Goal: Transaction & Acquisition: Obtain resource

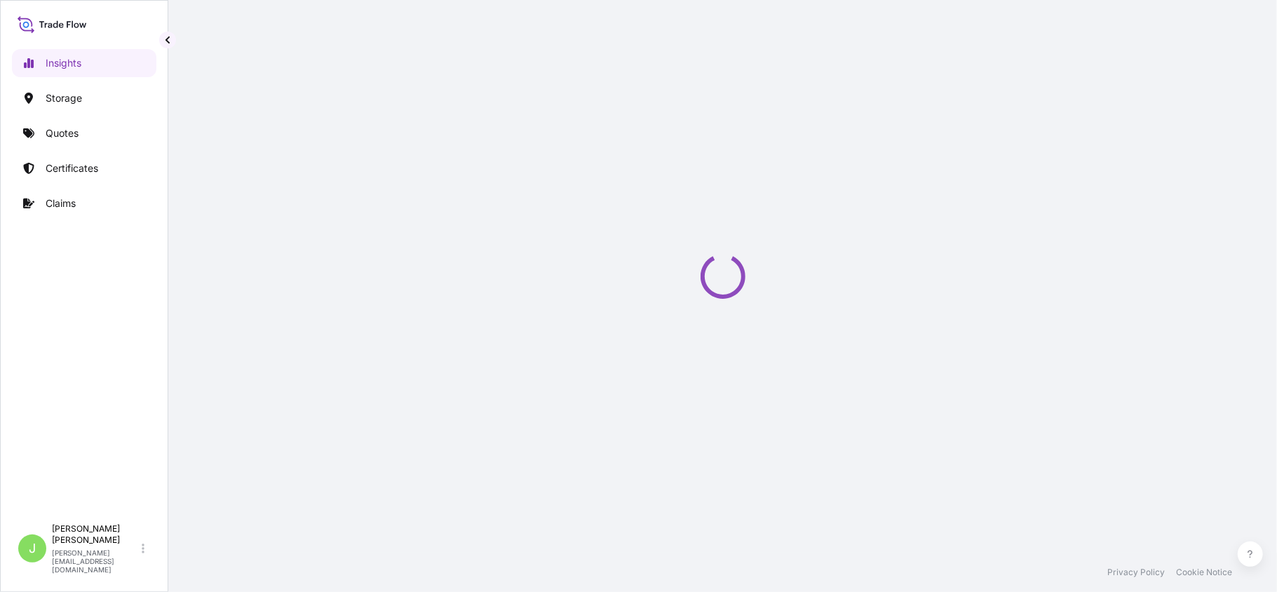
select select "2025"
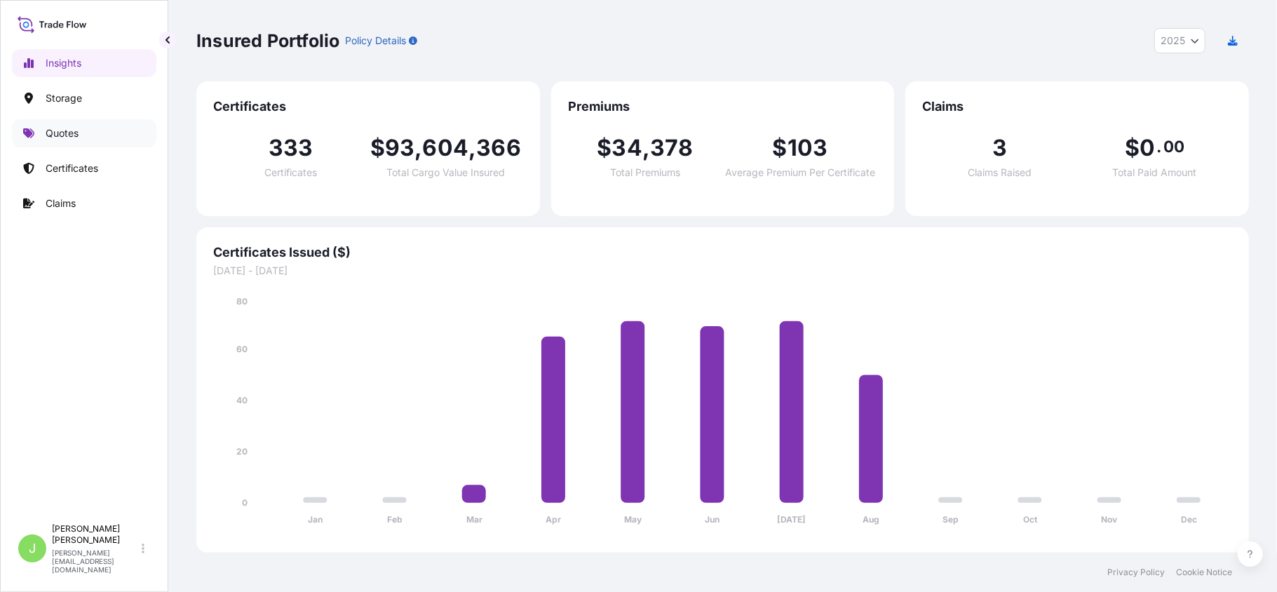
click at [79, 130] on link "Quotes" at bounding box center [84, 133] width 144 height 28
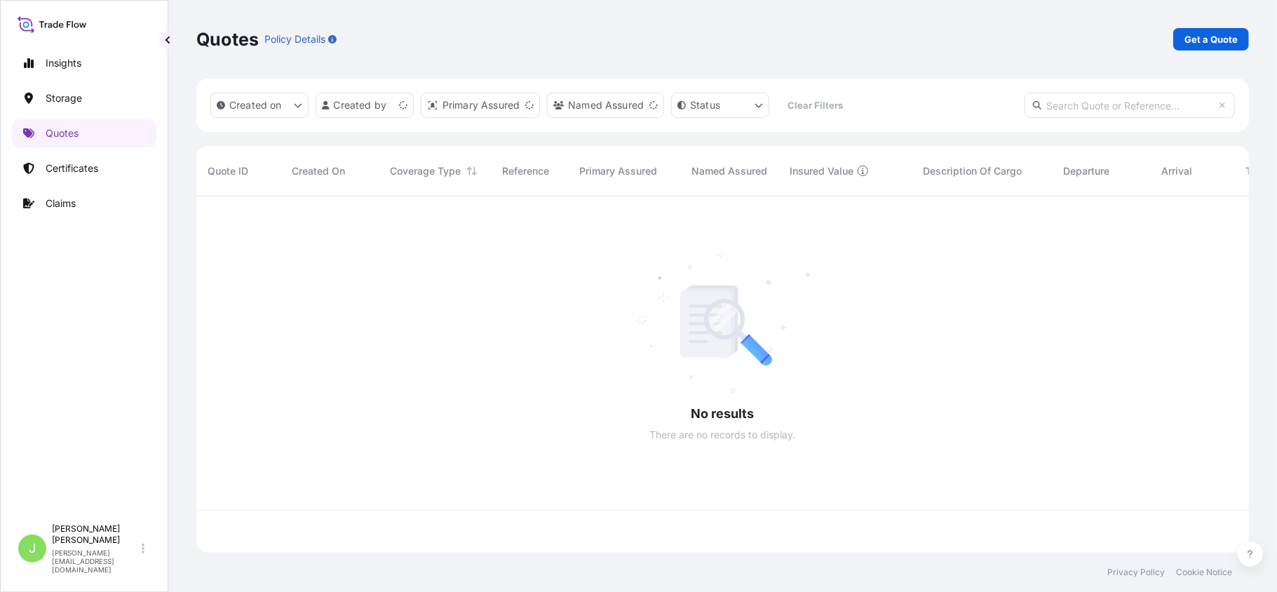
scroll to position [349, 1039]
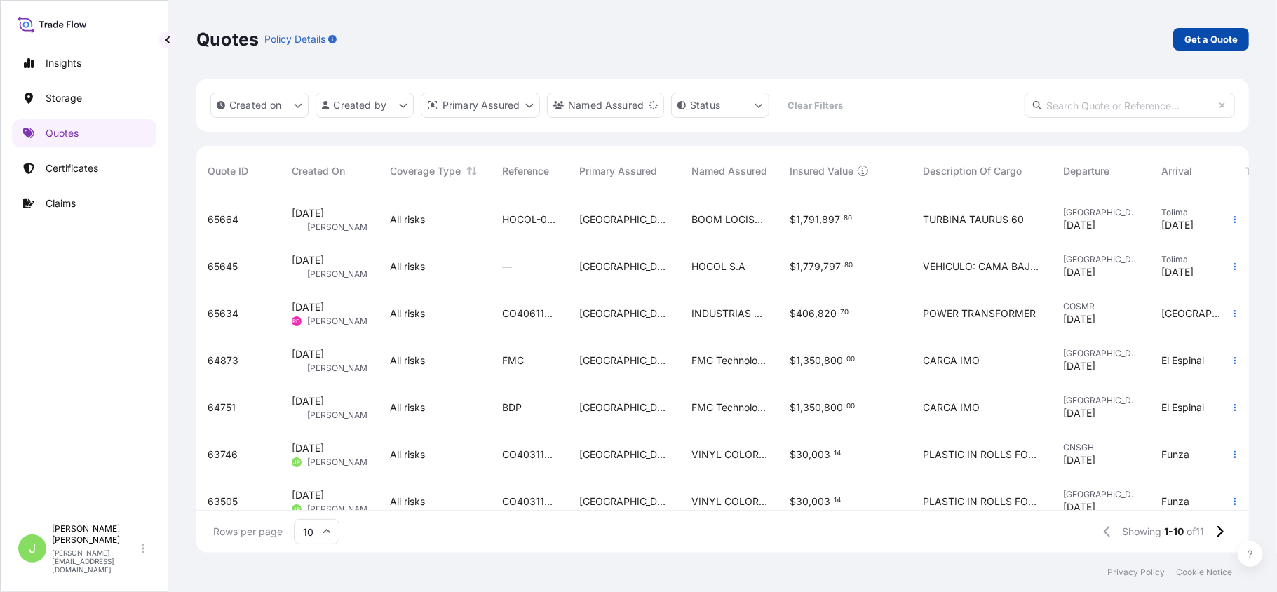
click at [1241, 46] on link "Get a Quote" at bounding box center [1211, 39] width 76 height 22
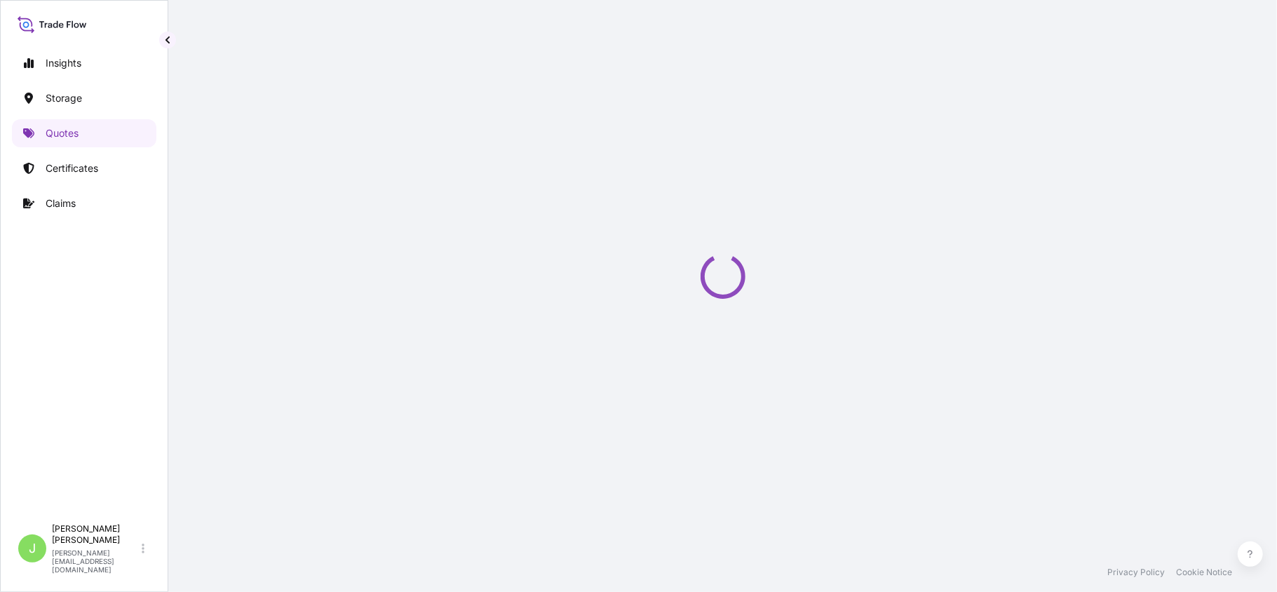
select select "Water"
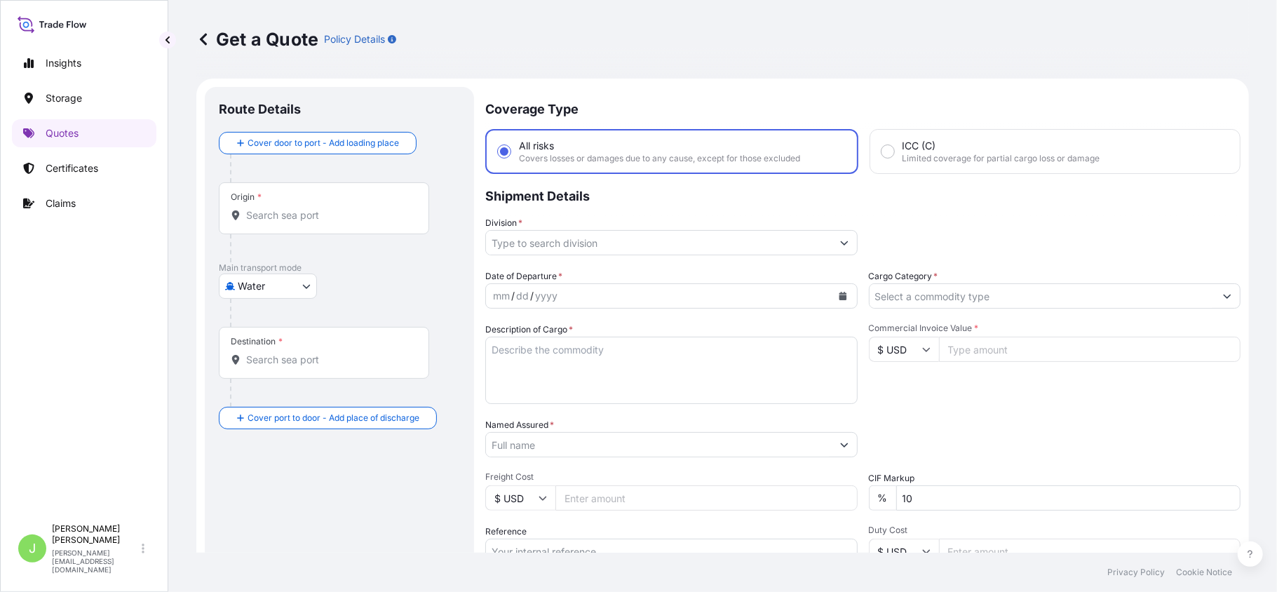
scroll to position [22, 0]
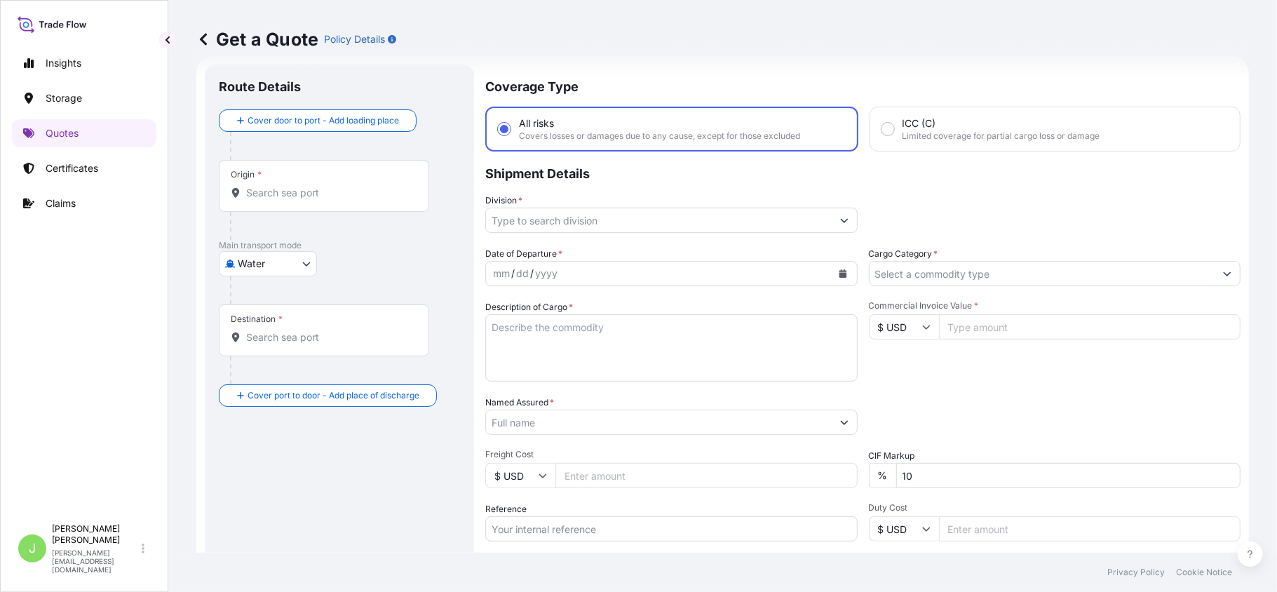
click at [387, 203] on div "Origin *" at bounding box center [324, 186] width 210 height 52
click at [387, 200] on input "Origin *" at bounding box center [329, 193] width 166 height 14
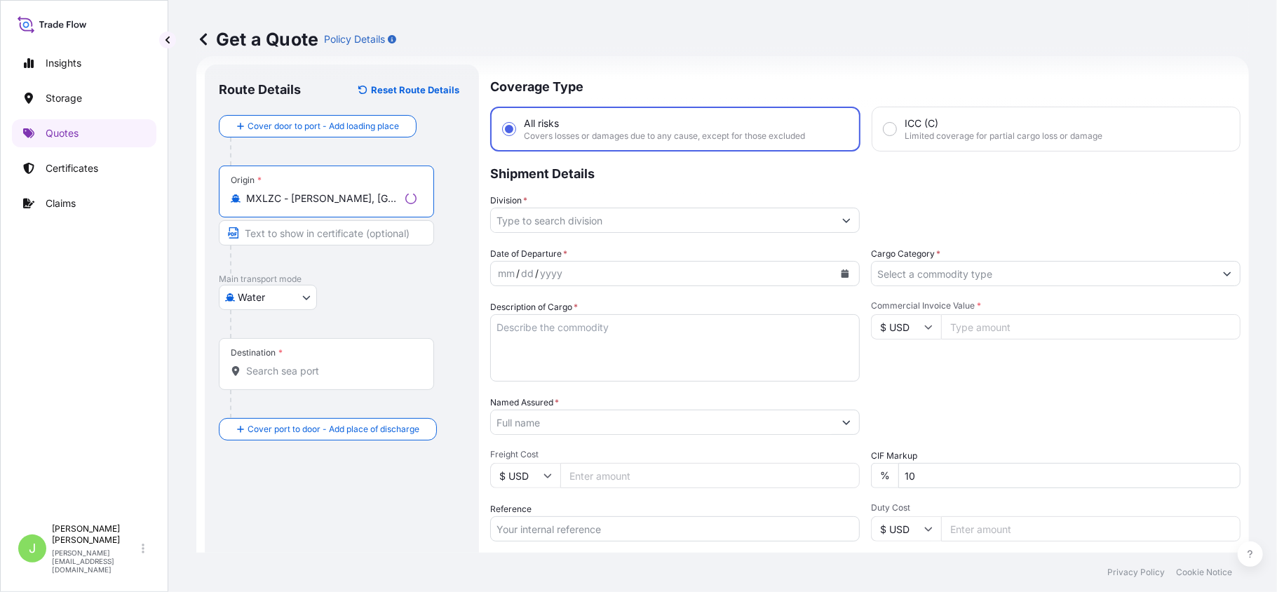
type input "MXLZC - [PERSON_NAME], [GEOGRAPHIC_DATA]"
click at [278, 365] on input "Destination *" at bounding box center [331, 371] width 170 height 14
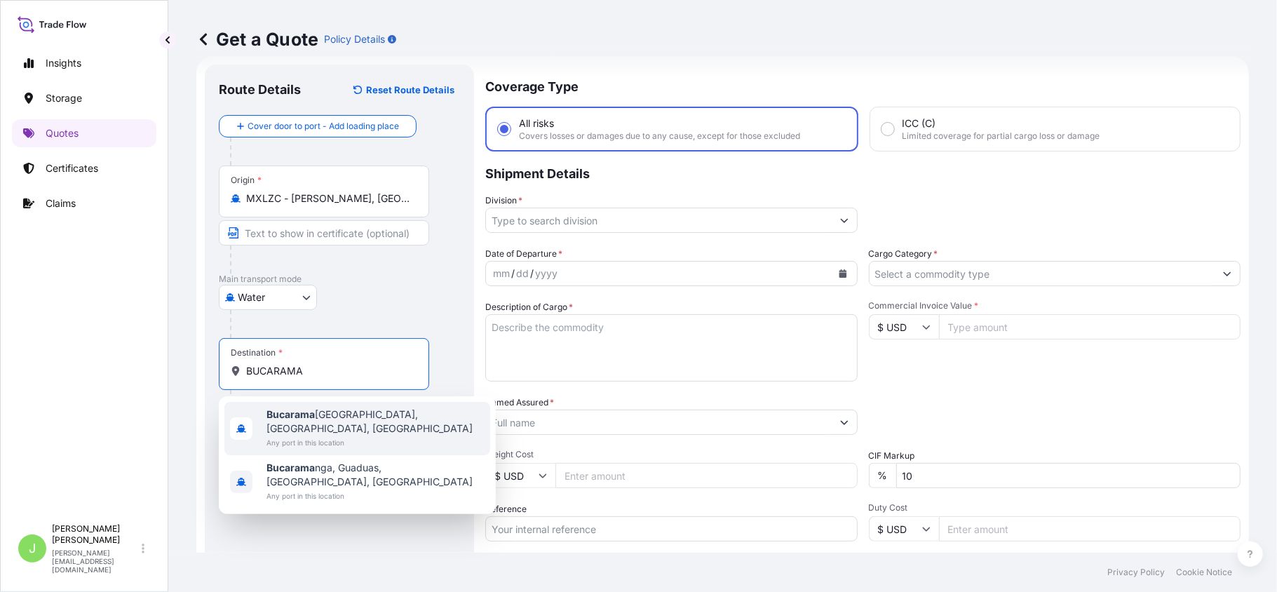
click at [292, 417] on b "Bucarama" at bounding box center [290, 414] width 48 height 12
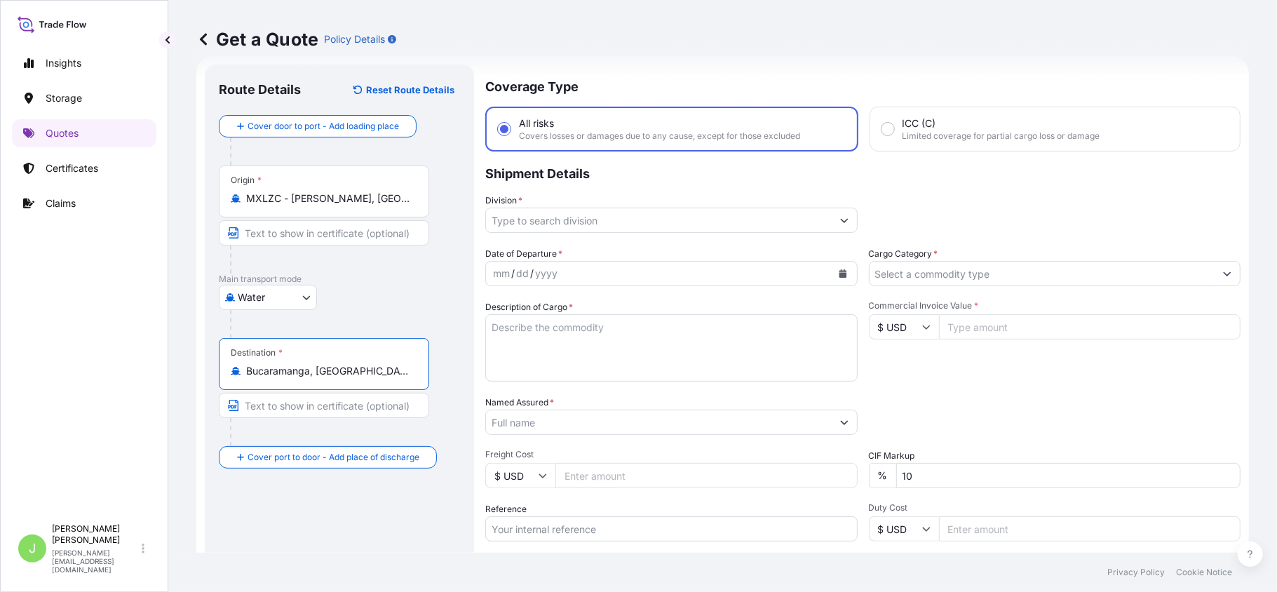
type input "Bucaramanga, [GEOGRAPHIC_DATA], [GEOGRAPHIC_DATA]"
click at [649, 223] on input "Division *" at bounding box center [659, 220] width 346 height 25
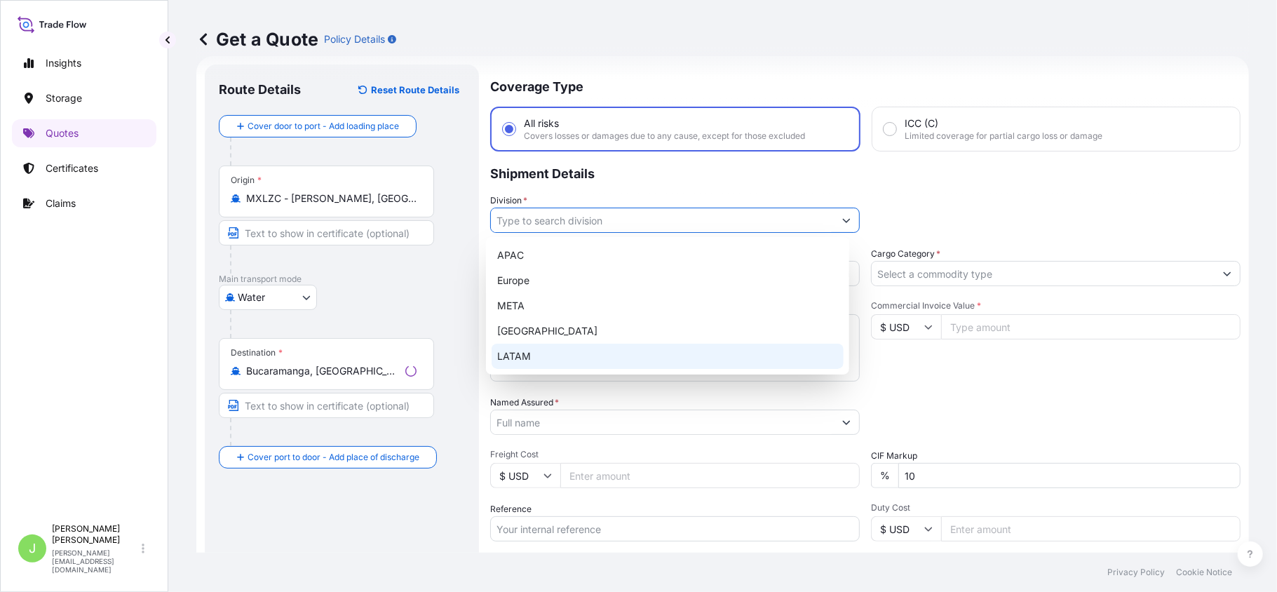
click at [567, 356] on div "LATAM" at bounding box center [668, 356] width 352 height 25
type input "LATAM"
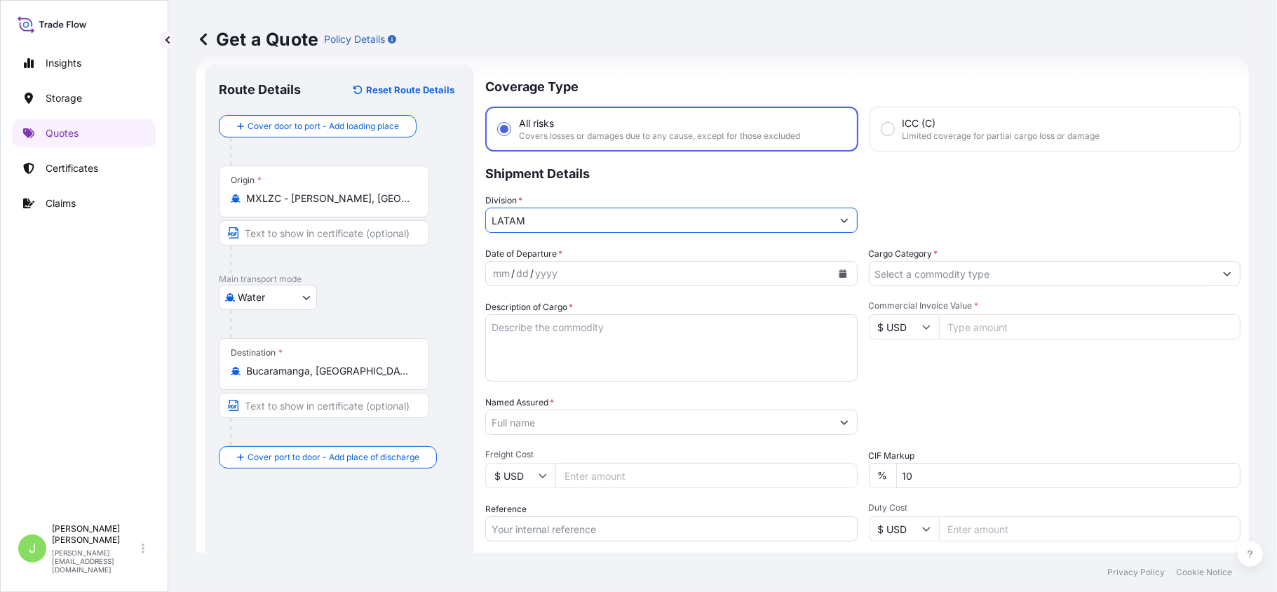
click at [1014, 281] on input "Cargo Category *" at bounding box center [1043, 273] width 346 height 25
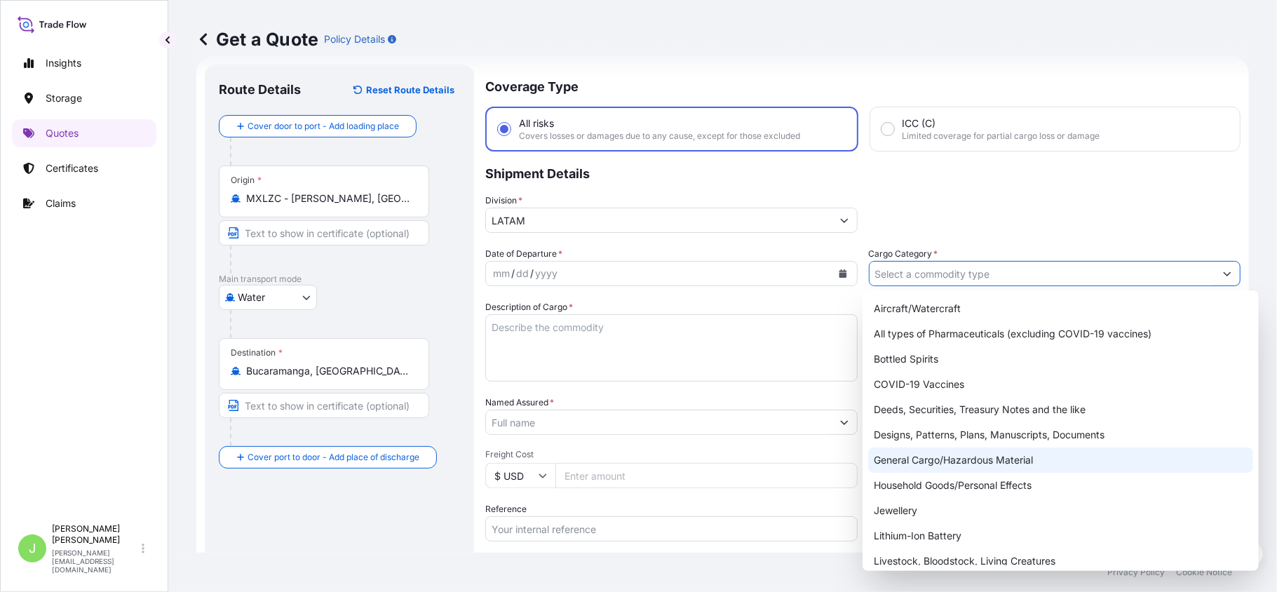
click at [923, 458] on div "General Cargo/Hazardous Material" at bounding box center [1060, 459] width 385 height 25
type input "General Cargo/Hazardous Material"
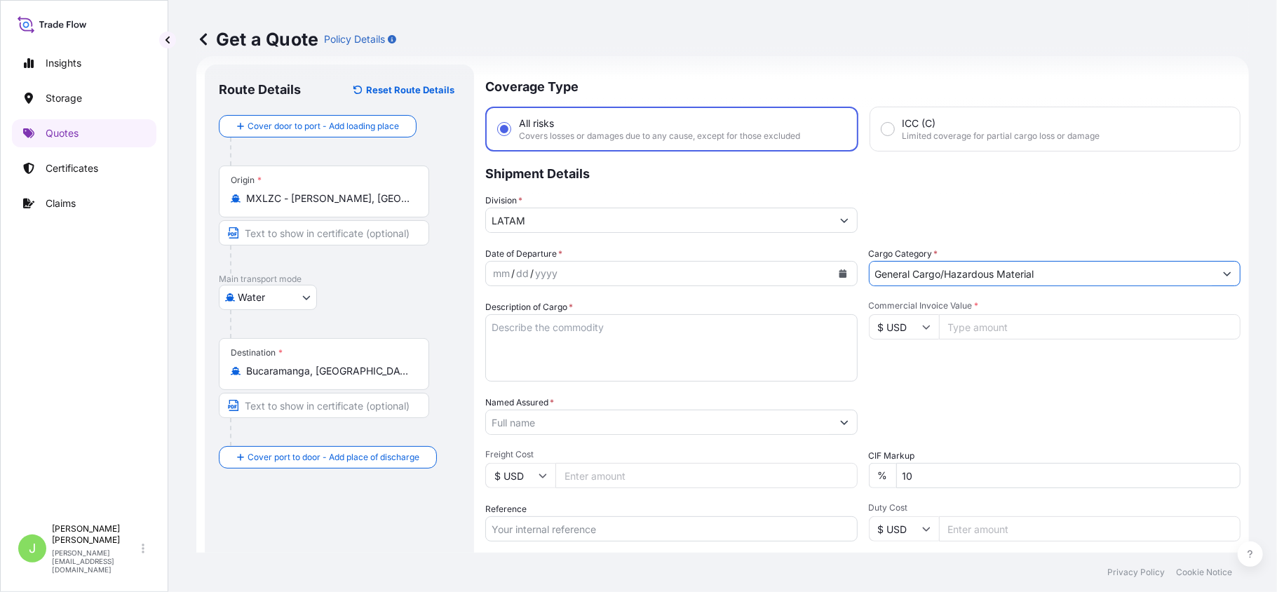
click at [832, 276] on button "Calendar" at bounding box center [843, 273] width 22 height 22
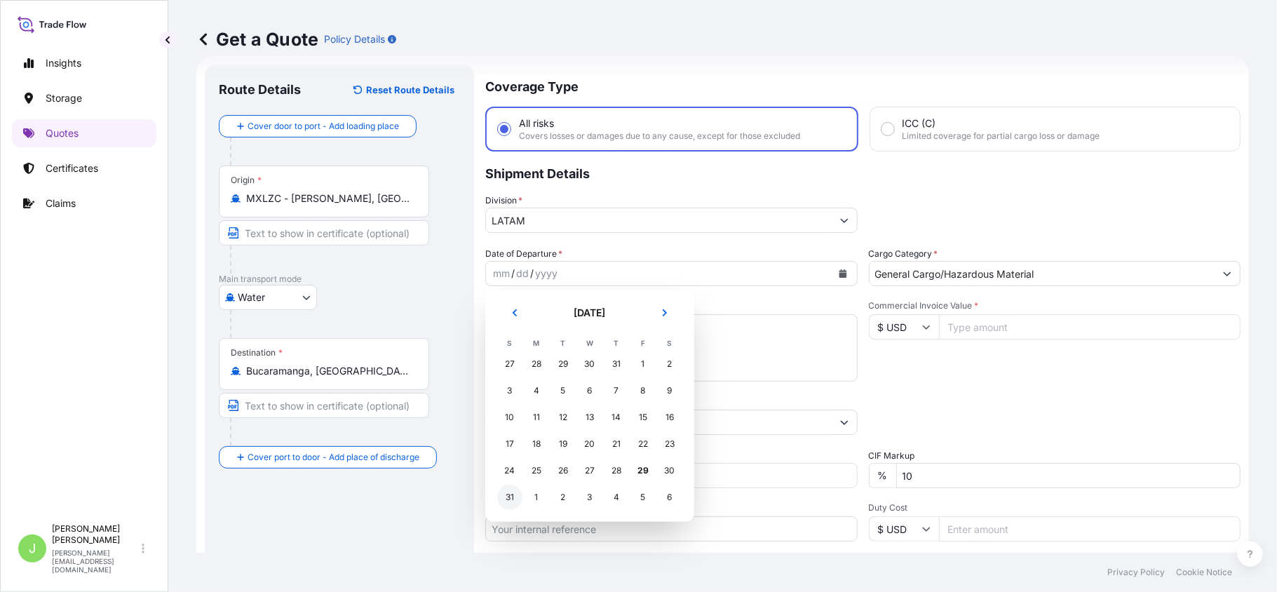
click at [515, 501] on div "31" at bounding box center [509, 497] width 25 height 25
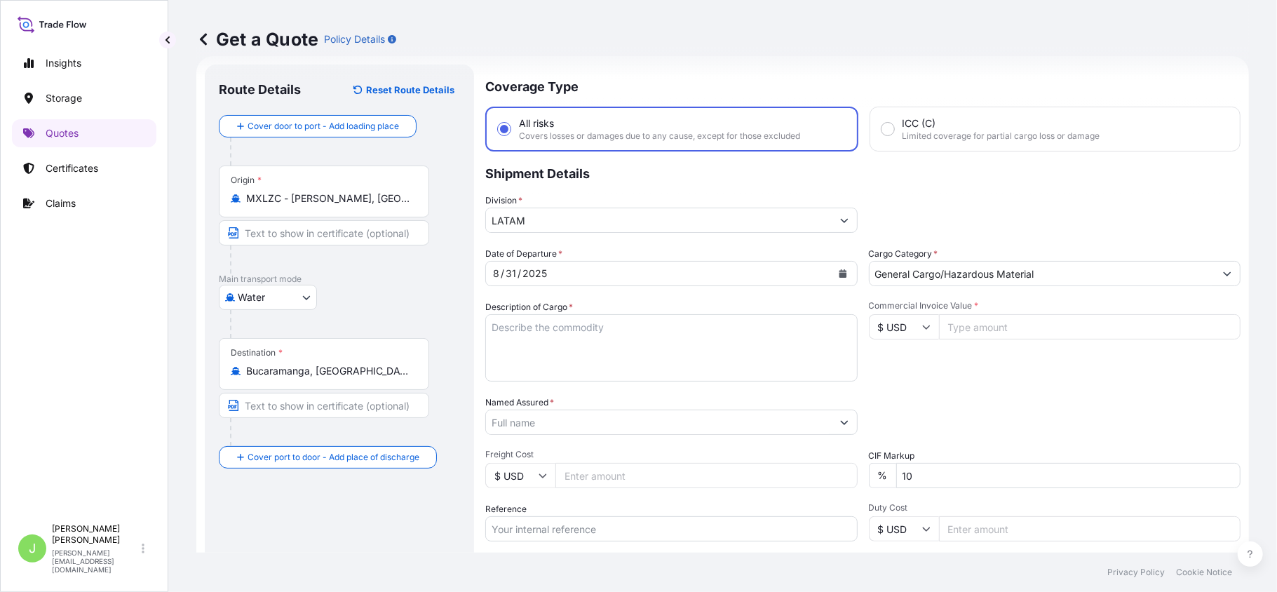
click at [613, 337] on textarea "Description of Cargo *" at bounding box center [671, 347] width 372 height 67
paste textarea "IMP.307SS Bucaramanga, HERRAMIENTAS DE MANO, ART PARA FERRETERIA, JARDINERIA, U…"
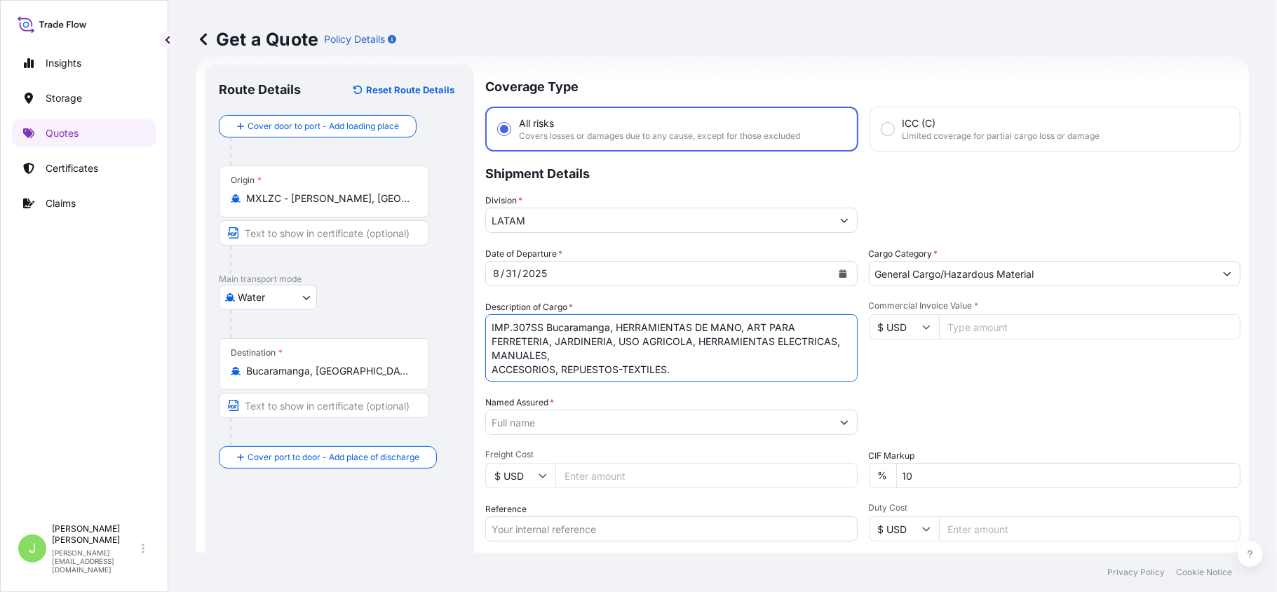
type textarea "IMP.307SS Bucaramanga, HERRAMIENTAS DE MANO, ART PARA FERRETERIA, JARDINERIA, U…"
click at [587, 425] on input "Named Assured *" at bounding box center [659, 422] width 346 height 25
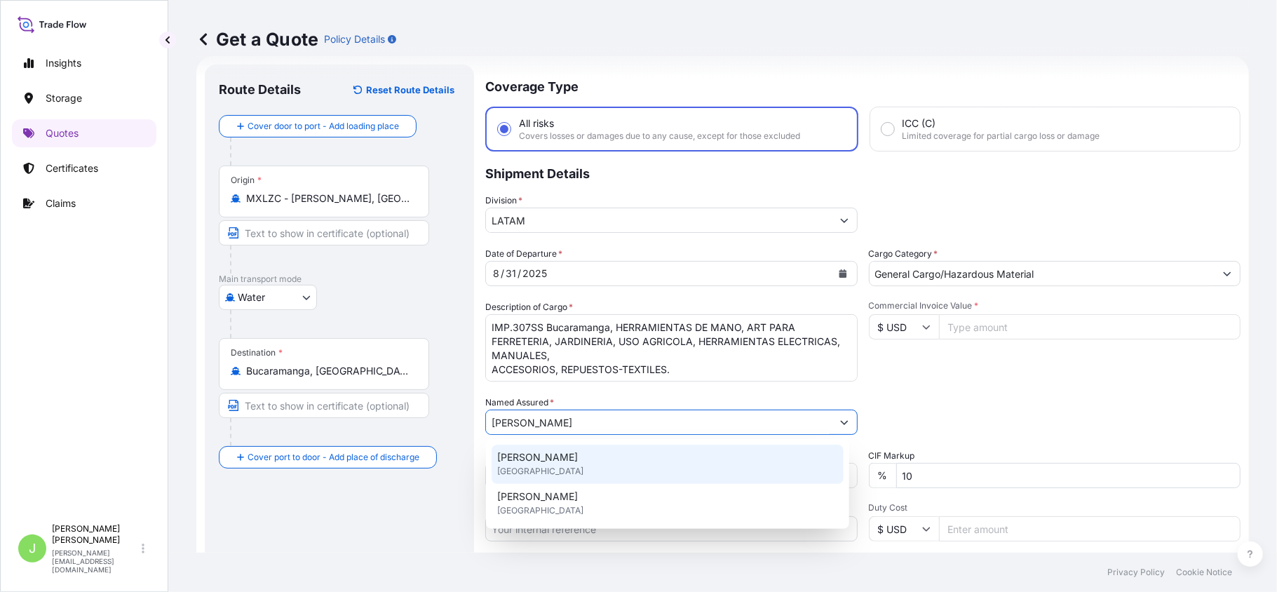
click at [579, 459] on div "[PERSON_NAME] [GEOGRAPHIC_DATA]" at bounding box center [668, 464] width 352 height 39
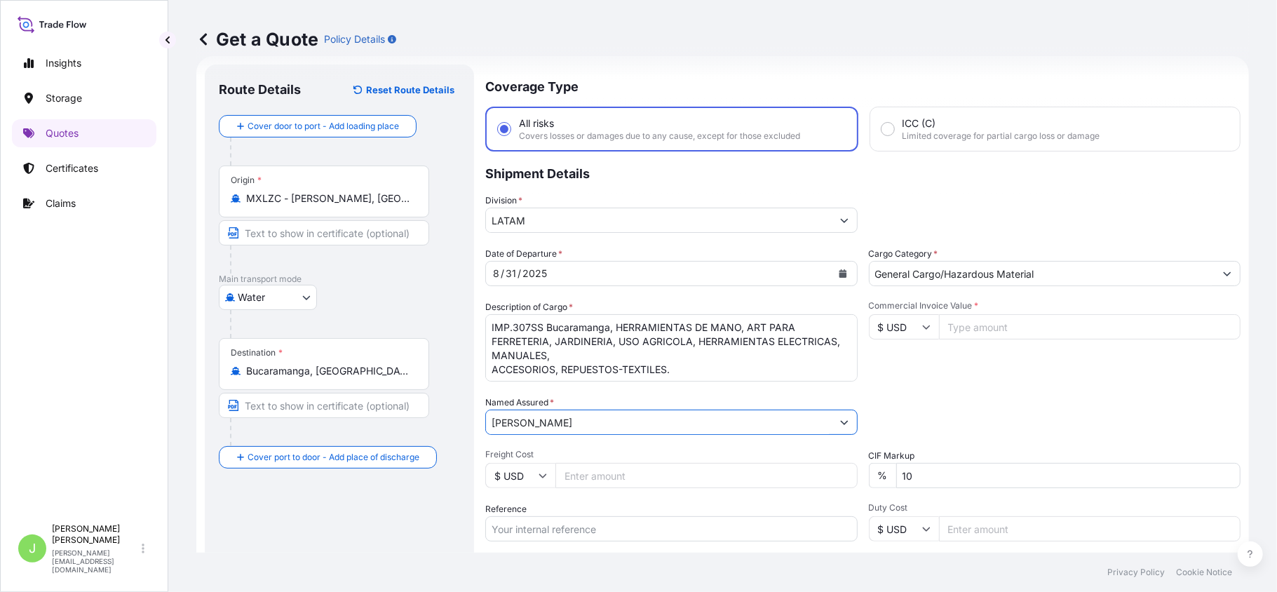
scroll to position [1, 0]
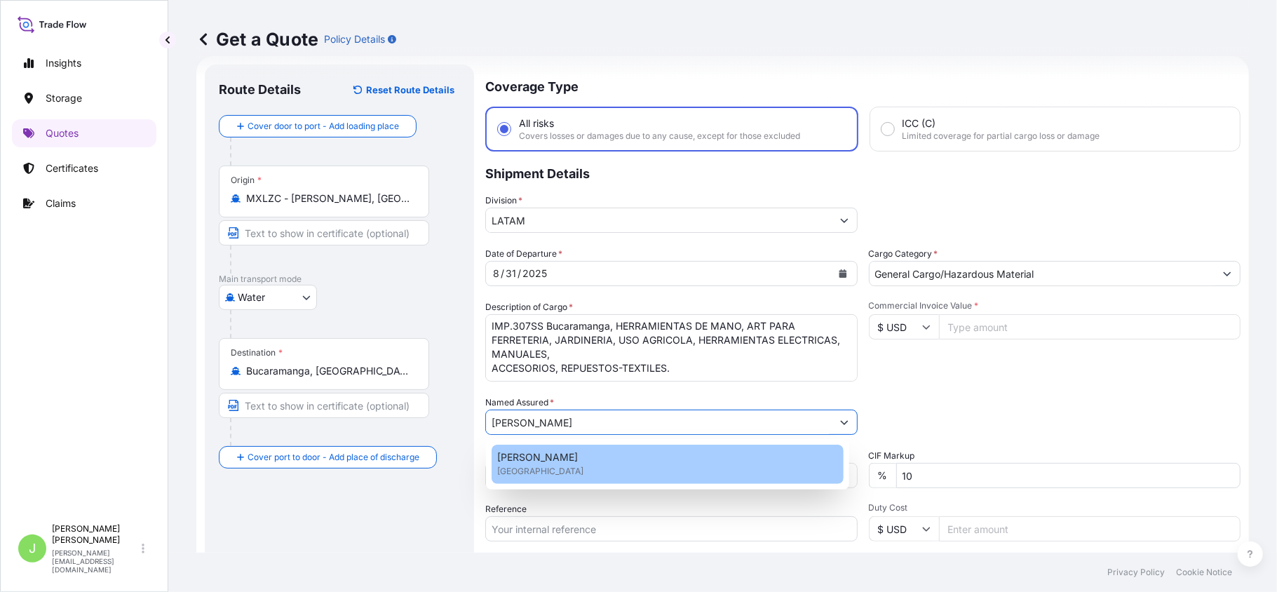
paste input "752"
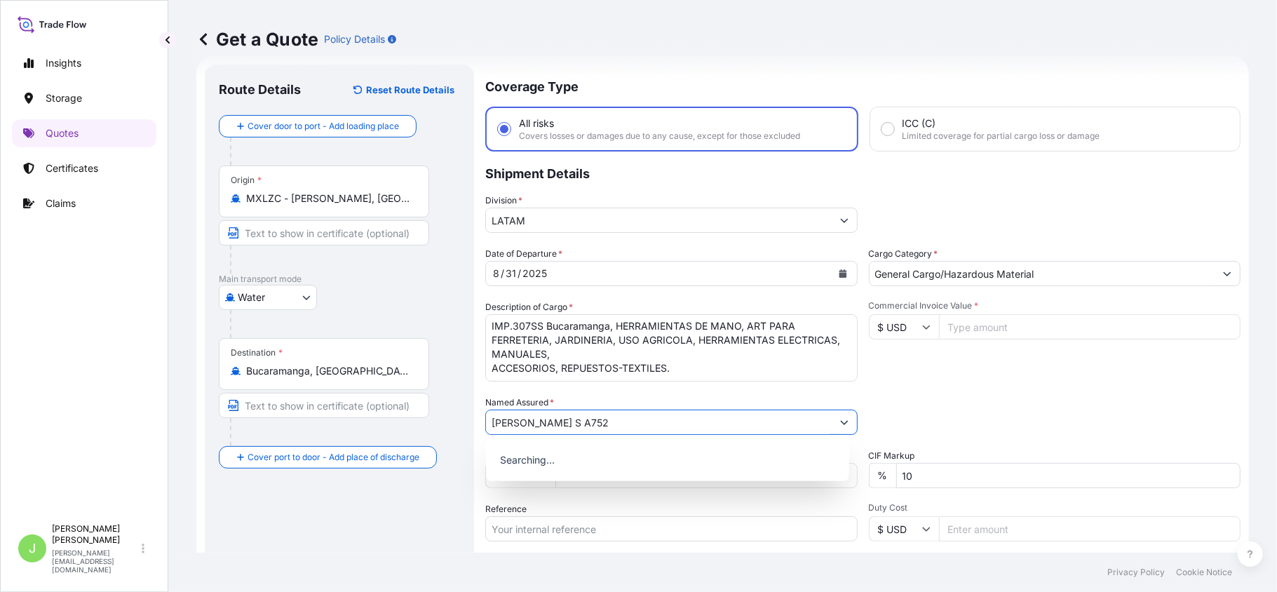
click at [572, 488] on div "Date of Departure * [DATE] Cargo Category * General Cargo/Hazardous Material De…" at bounding box center [862, 421] width 755 height 348
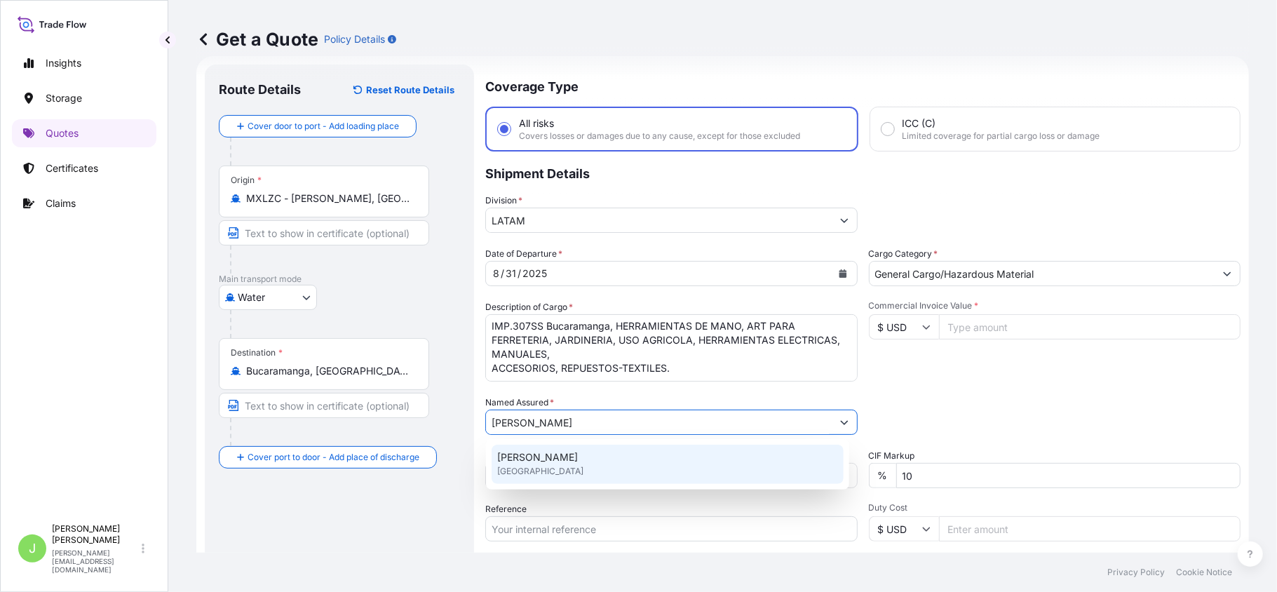
type input "[PERSON_NAME]"
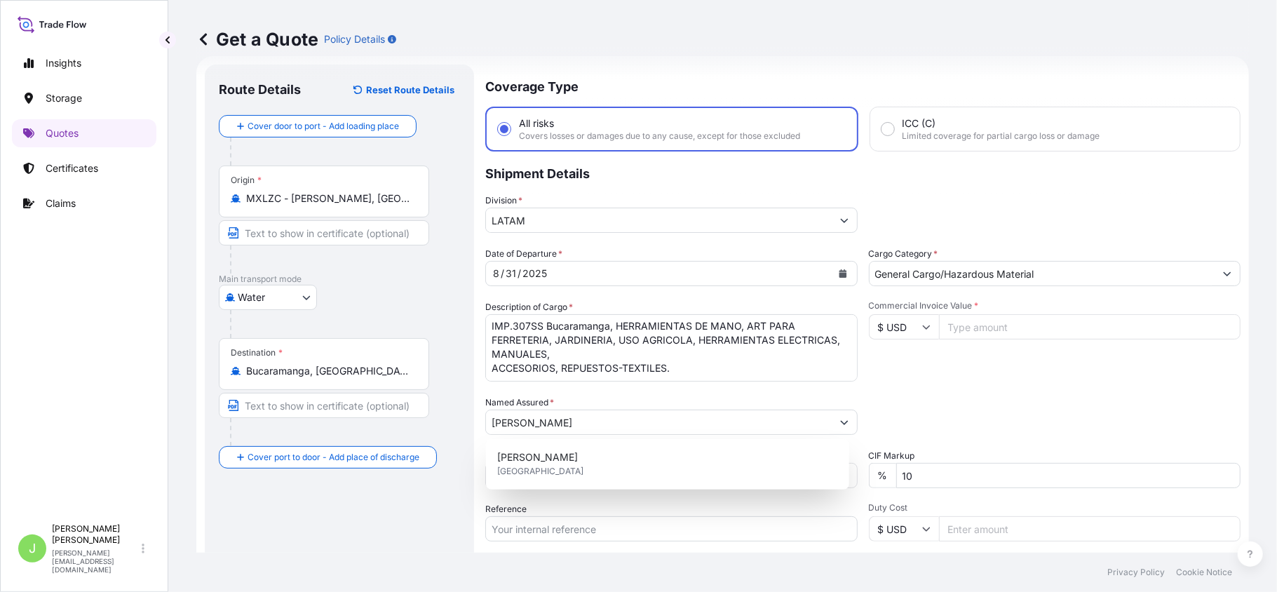
click at [464, 486] on div "Route Details Reset Route Details Cover door to port - Add loading place Place …" at bounding box center [339, 382] width 269 height 635
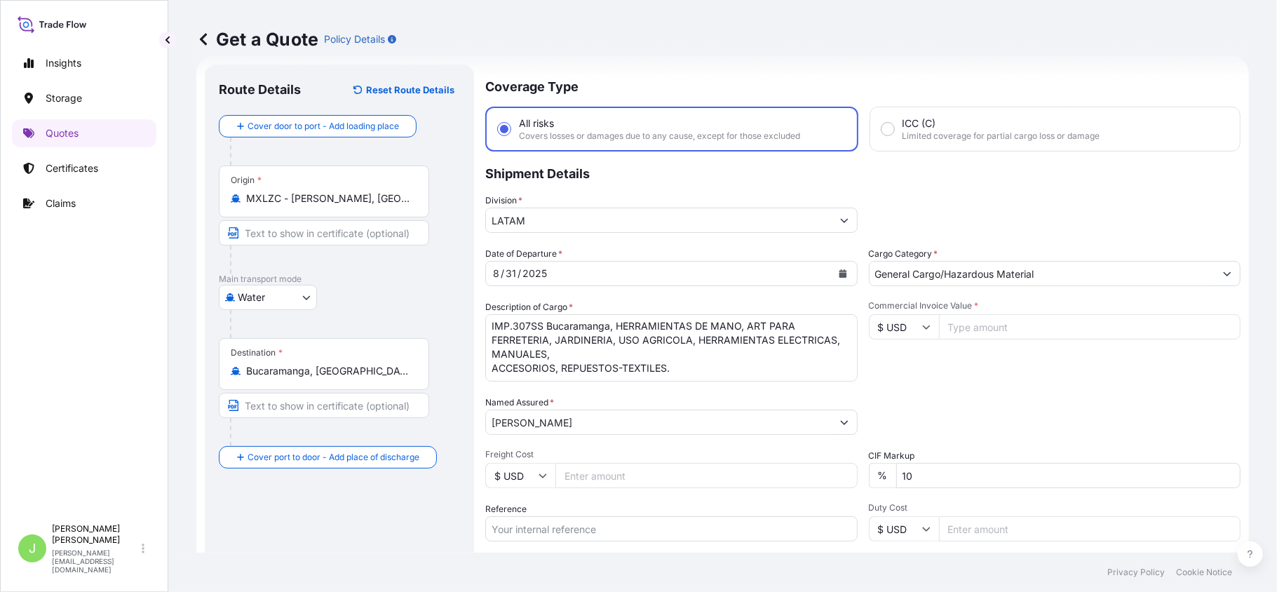
click at [590, 478] on input "Freight Cost" at bounding box center [706, 475] width 302 height 25
paste input "752"
type input "752"
click at [588, 528] on input "Reference" at bounding box center [671, 528] width 372 height 25
paste input "CO4031153749"
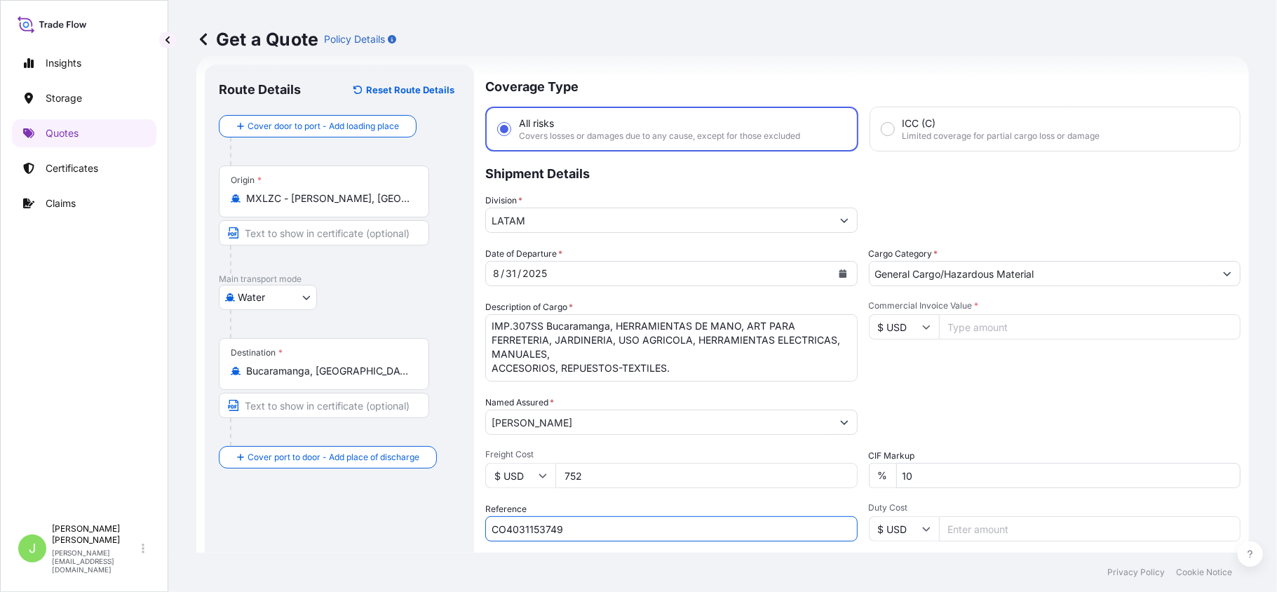
type input "CO4031153749"
click at [429, 534] on div "Route Details Reset Route Details Cover door to port - Add loading place Place …" at bounding box center [339, 382] width 241 height 607
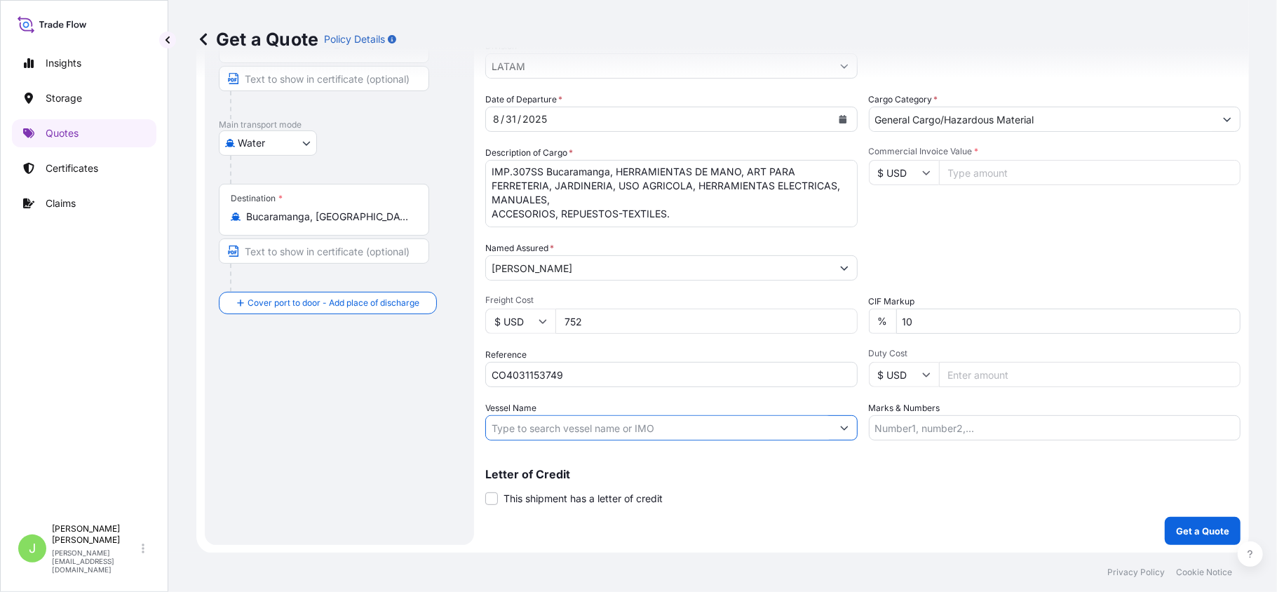
click at [555, 430] on input "Vessel Name" at bounding box center [659, 427] width 346 height 25
paste input "MSC [PERSON_NAME] / FA529A"
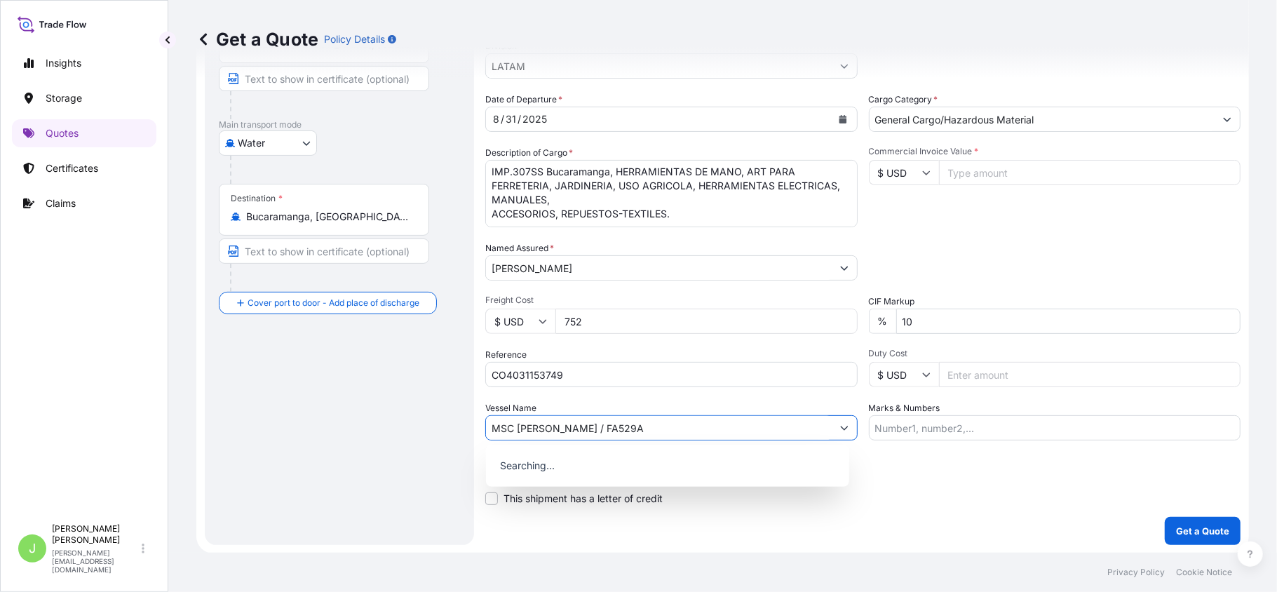
type input "MSC [PERSON_NAME] / FA529A"
click at [397, 446] on div "Route Details Reset Route Details Cover door to port - Add loading place Place …" at bounding box center [339, 227] width 241 height 607
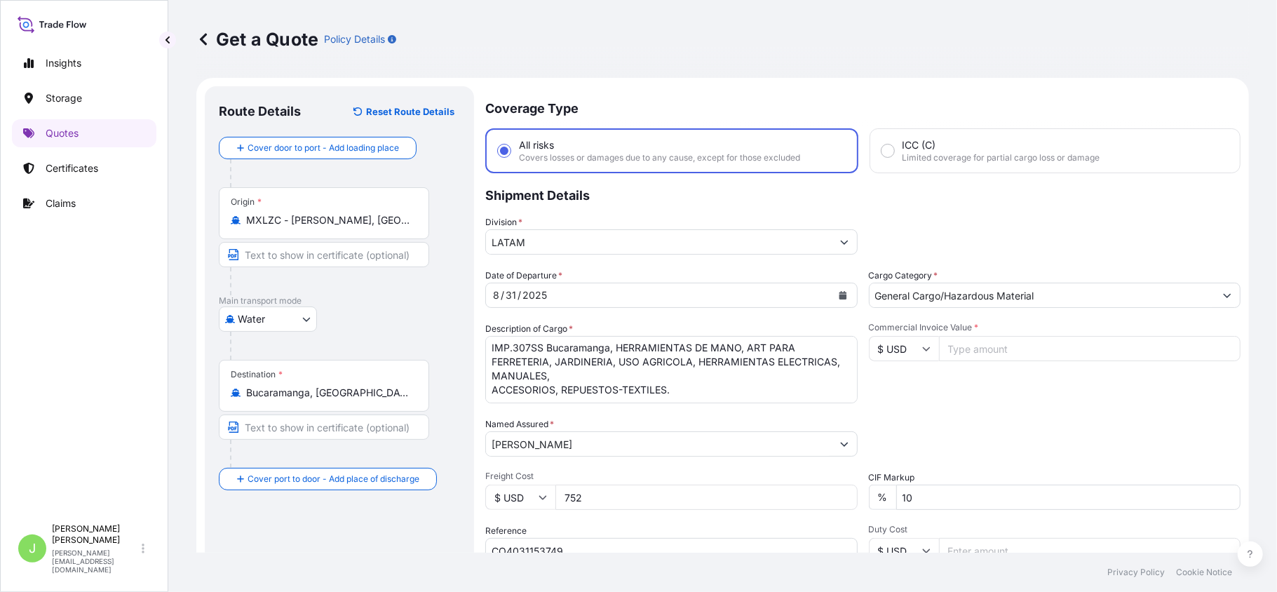
scroll to position [0, 0]
click at [983, 354] on input "Commercial Invoice Value *" at bounding box center [1090, 349] width 302 height 25
type input "45982.83"
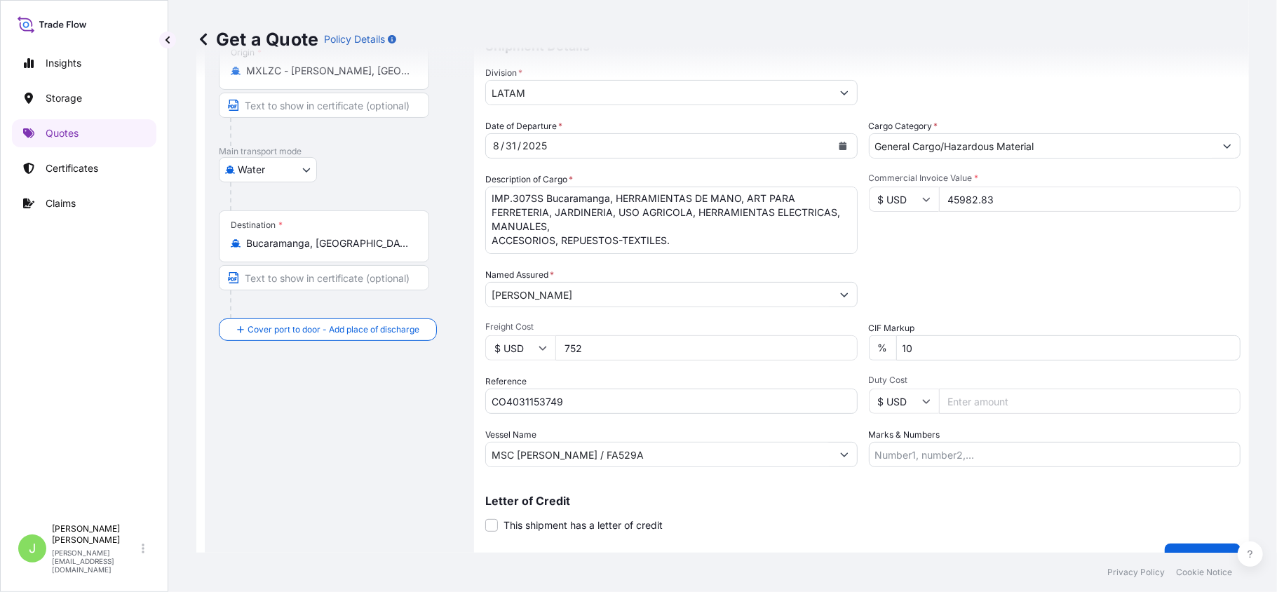
scroll to position [177, 0]
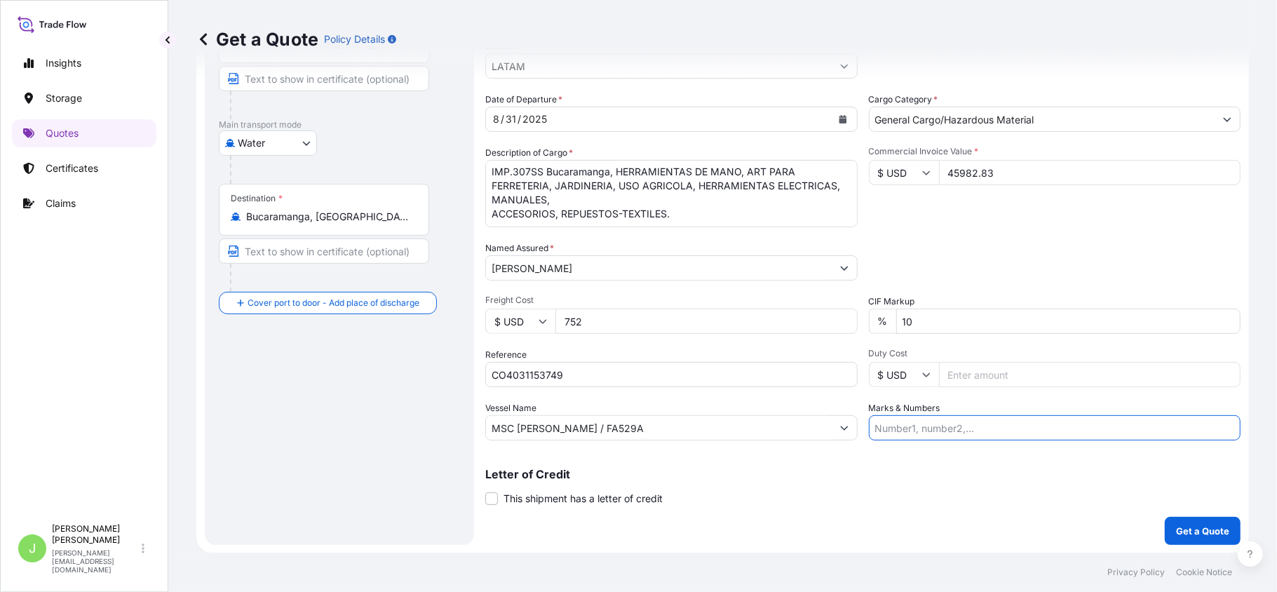
click at [972, 435] on input "Marks & Numbers" at bounding box center [1055, 427] width 372 height 25
paste input "SCMXES2508326"
click at [1120, 433] on input "SCMXES2508326 // VENTA DEL SEGURO:" at bounding box center [1055, 427] width 372 height 25
paste input "0.35"
type input "SCMXES2508326 // VENTA DEL SEGURO: 0.35%"
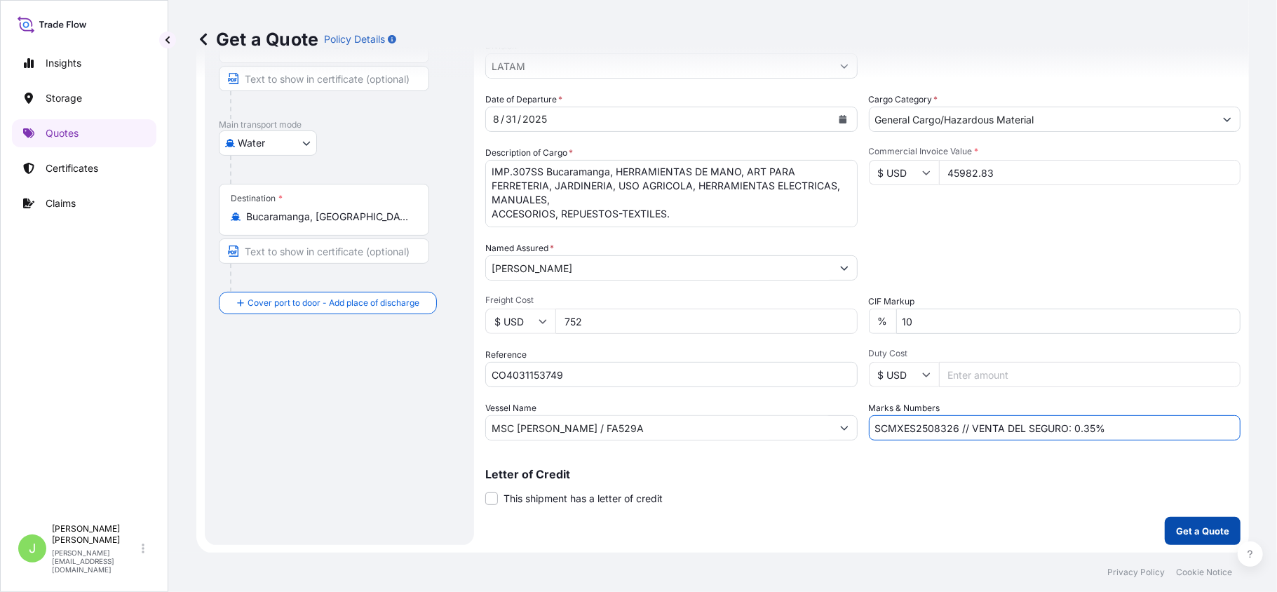
click at [1176, 527] on p "Get a Quote" at bounding box center [1202, 531] width 53 height 14
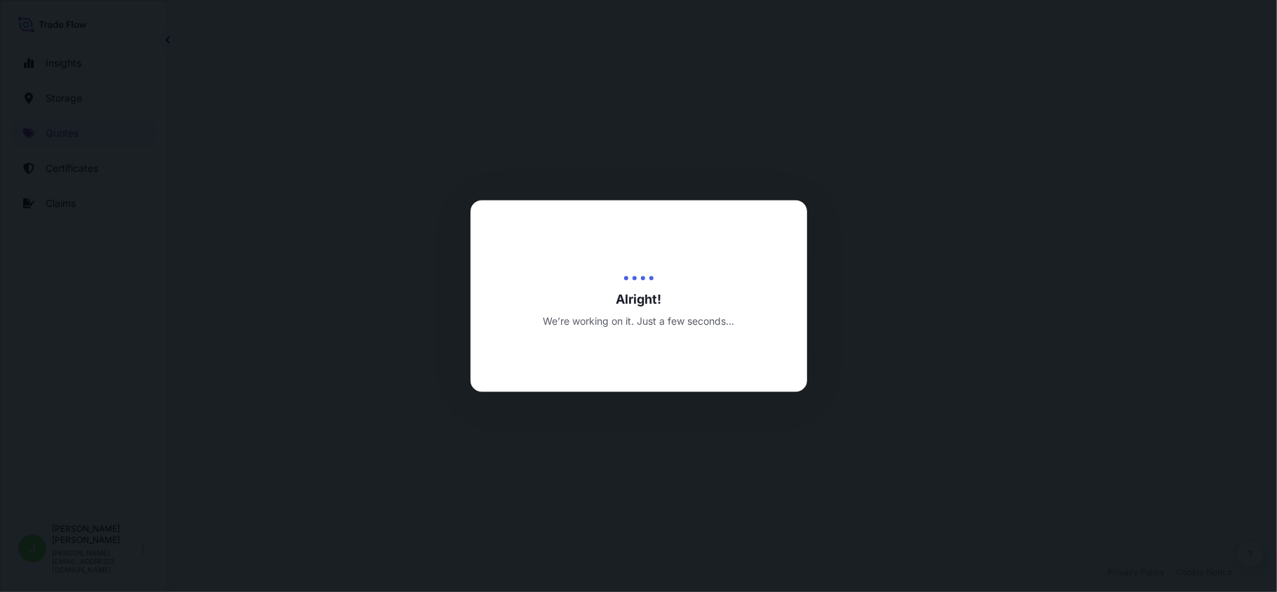
select select "Water"
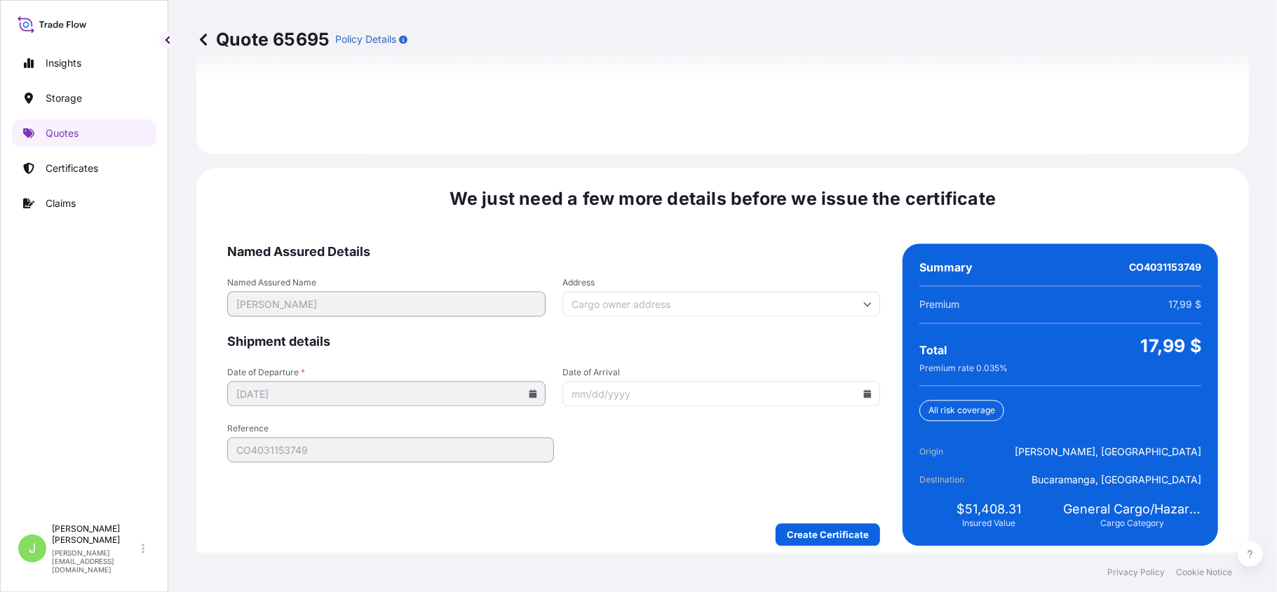
scroll to position [2067, 0]
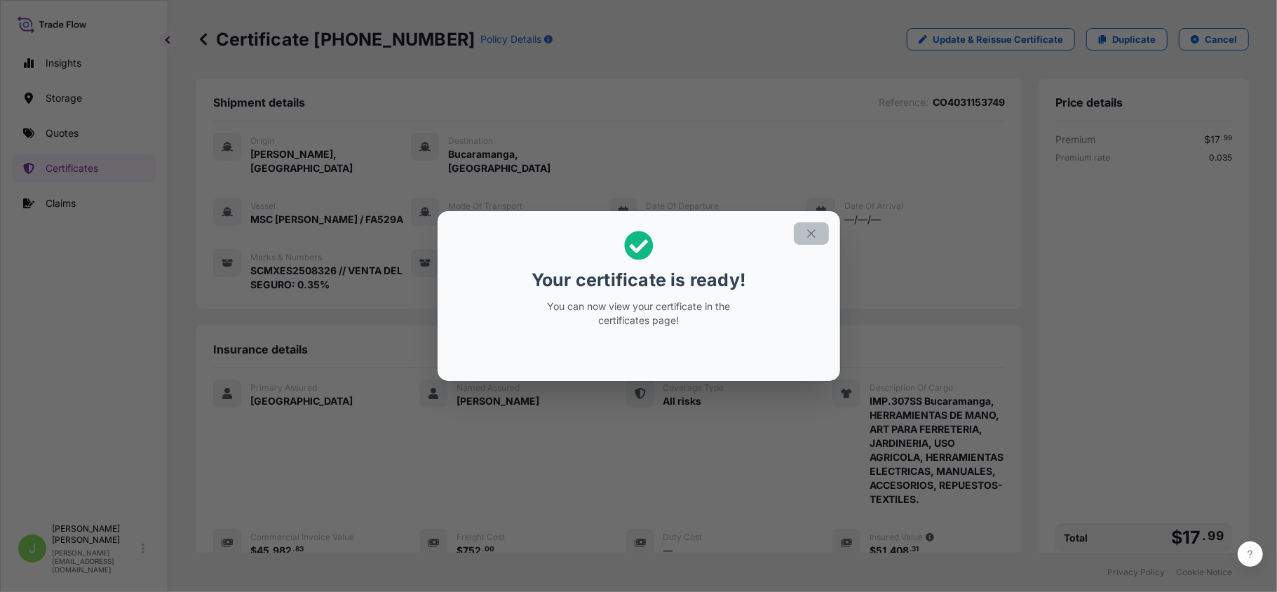
click at [814, 231] on icon "button" at bounding box center [811, 233] width 13 height 13
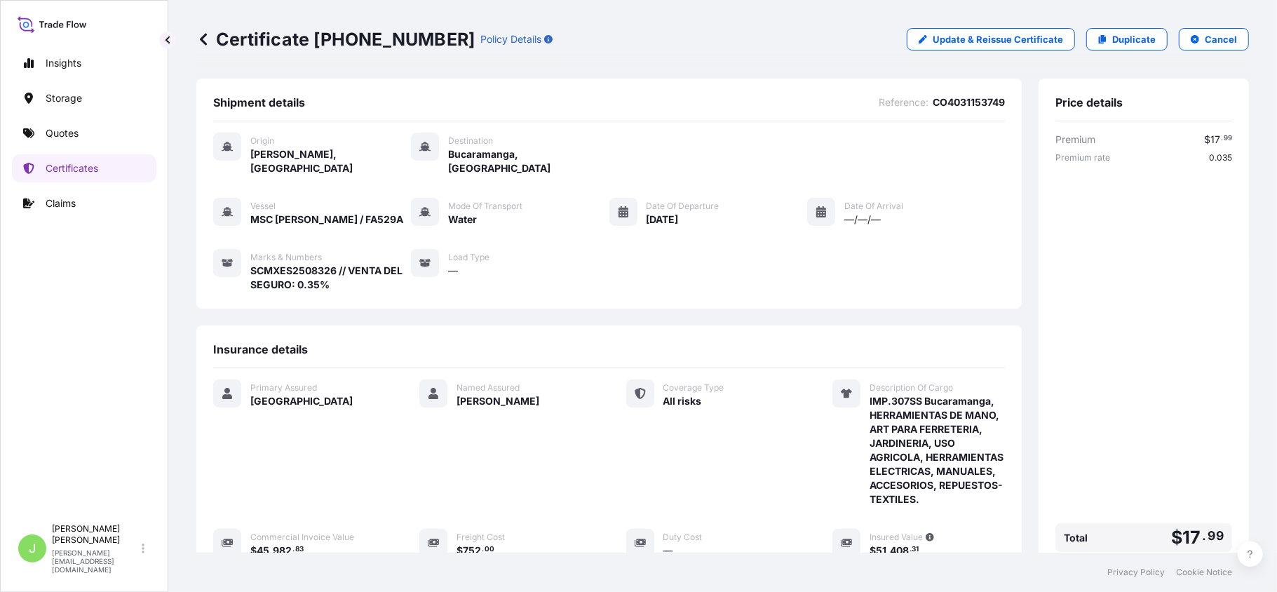
click at [251, 36] on p "Certificate [PHONE_NUMBER]" at bounding box center [335, 39] width 278 height 22
copy p "Certificate [PHONE_NUMBER]"
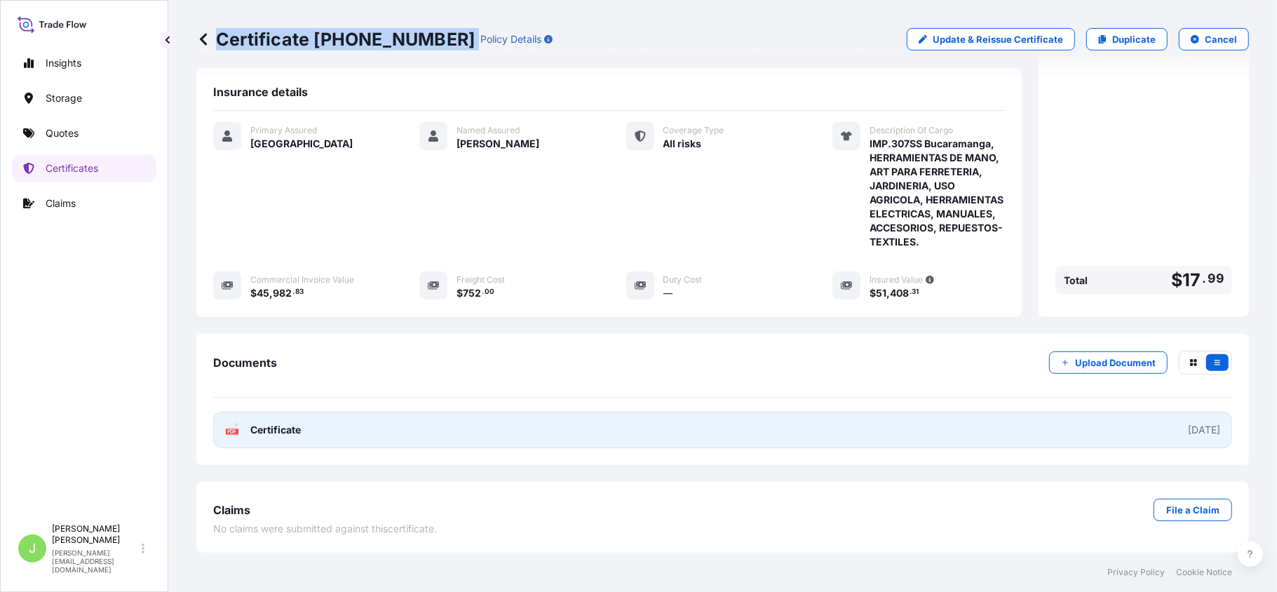
click at [315, 422] on link "PDF Certificate [DATE]" at bounding box center [722, 430] width 1019 height 36
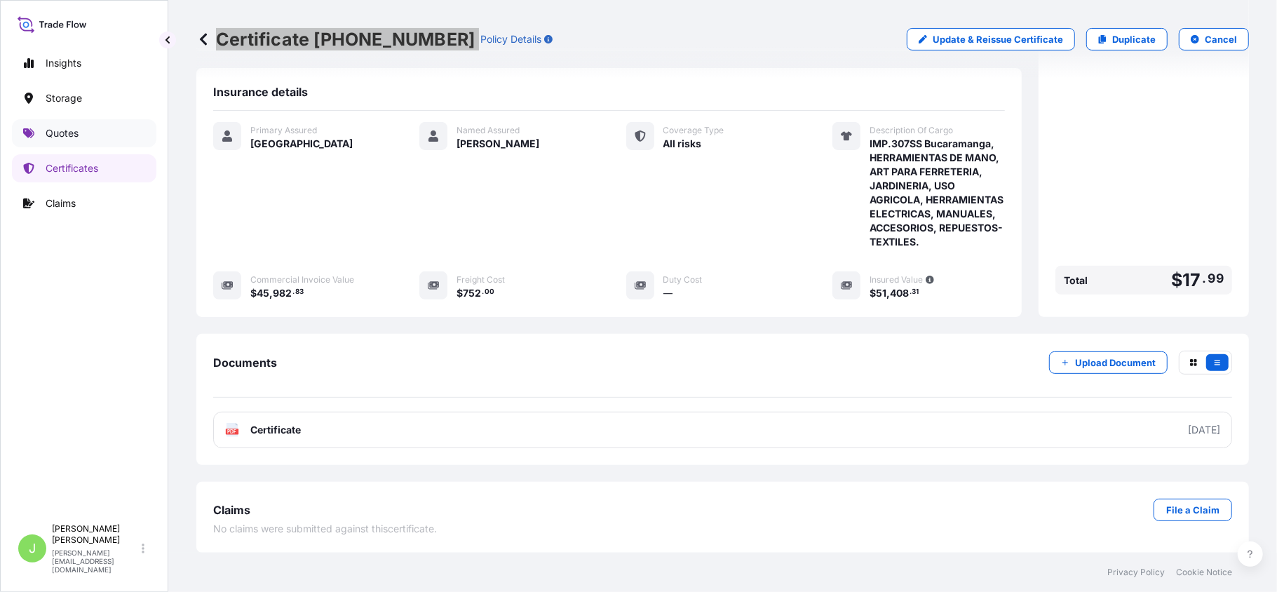
click at [111, 144] on link "Quotes" at bounding box center [84, 133] width 144 height 28
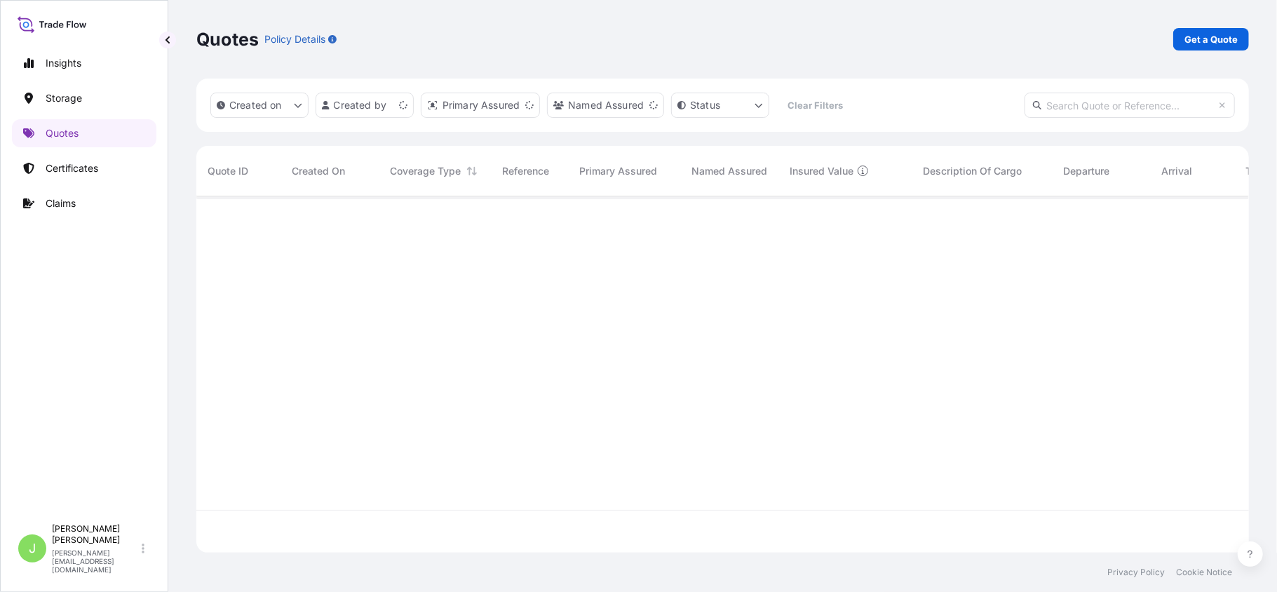
scroll to position [349, 1039]
click at [1210, 37] on p "Get a Quote" at bounding box center [1211, 39] width 53 height 14
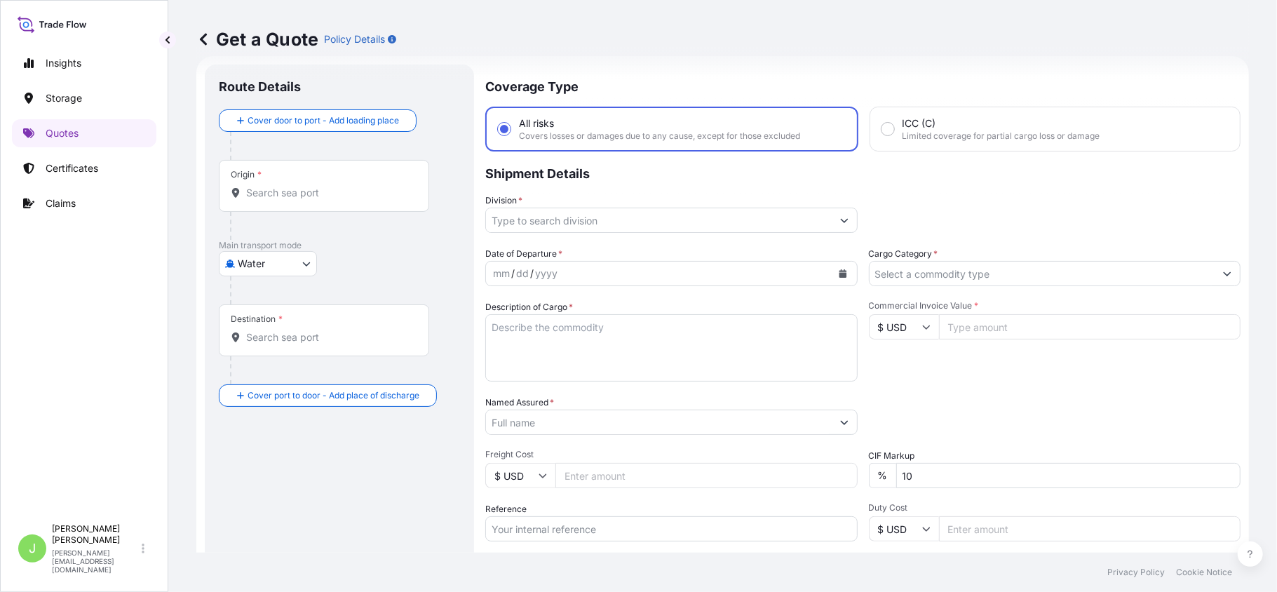
click at [276, 270] on body "Insights Storage Quotes Certificates Claims J [PERSON_NAME] [PERSON_NAME][EMAIL…" at bounding box center [638, 296] width 1277 height 592
click at [247, 298] on span "Air" at bounding box center [251, 300] width 13 height 14
select select "Air"
click at [271, 215] on div "Origin *" at bounding box center [324, 192] width 210 height 52
click at [271, 205] on input "Origin *" at bounding box center [329, 198] width 166 height 14
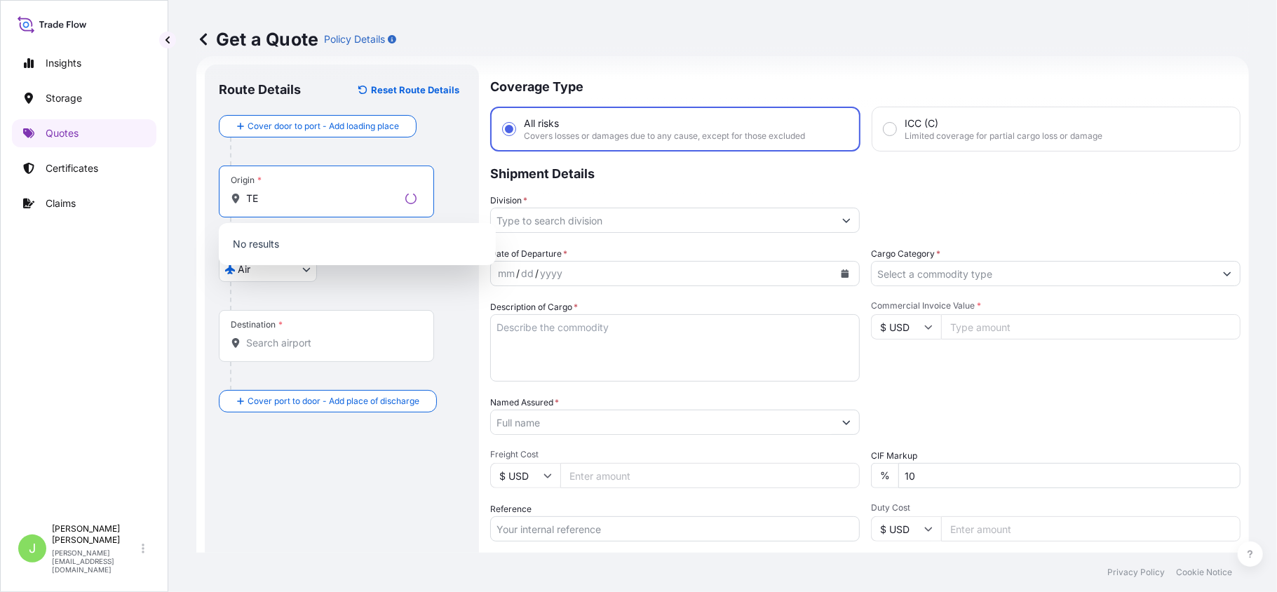
type input "T"
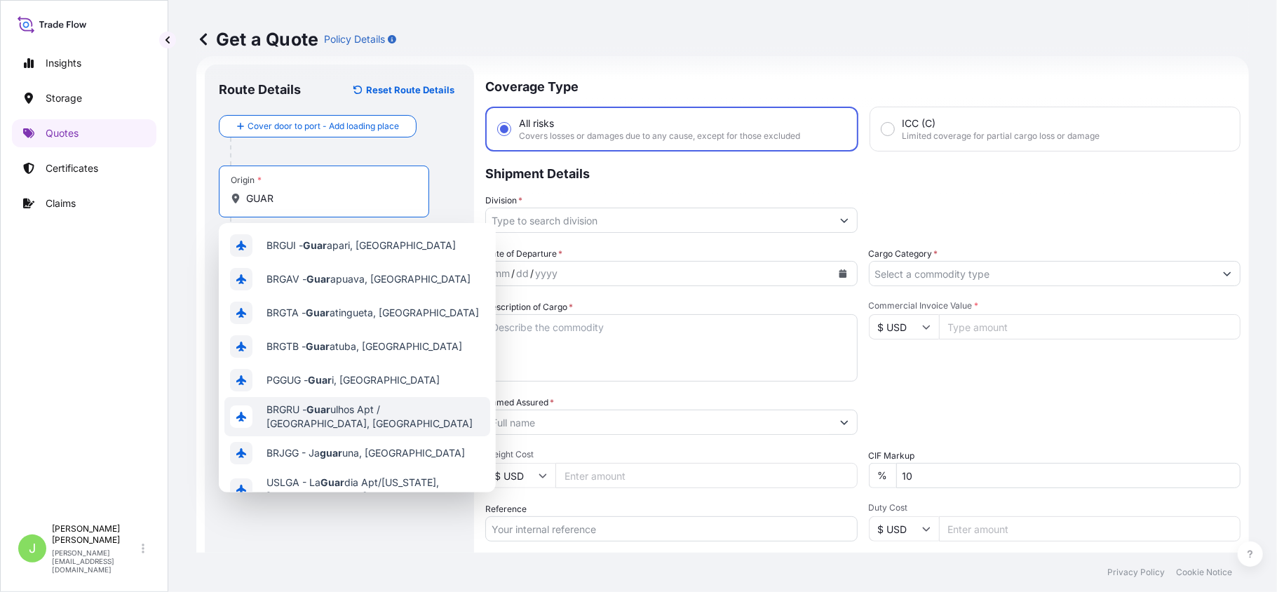
click at [401, 421] on div "BRGRU - Guar ulhos Apt / [GEOGRAPHIC_DATA], [GEOGRAPHIC_DATA]" at bounding box center [357, 416] width 266 height 39
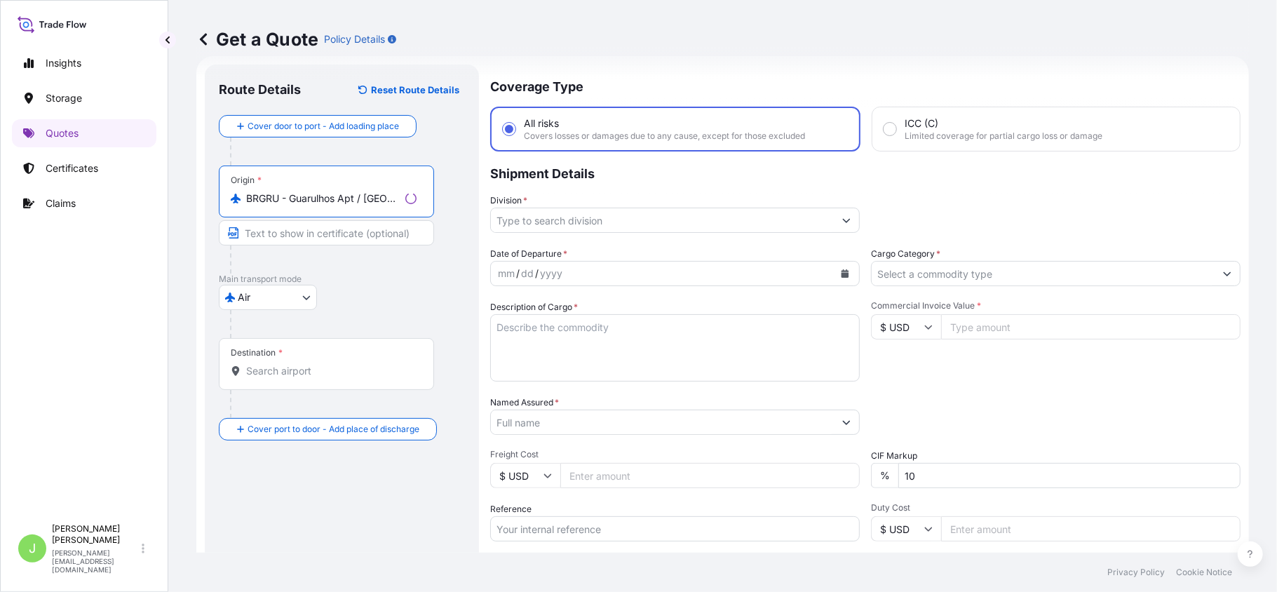
type input "BRGRU - Guarulhos Apt / [GEOGRAPHIC_DATA], [GEOGRAPHIC_DATA]"
click at [302, 371] on input "Destination *" at bounding box center [331, 371] width 170 height 14
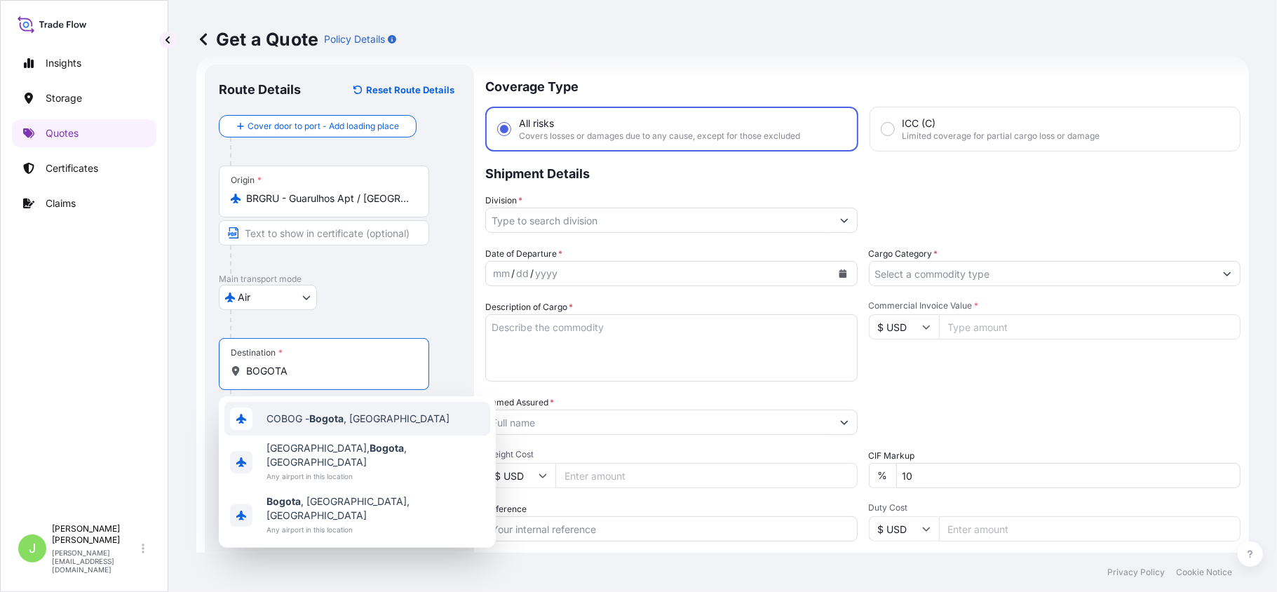
click at [297, 424] on span "COBOG - [GEOGRAPHIC_DATA] , [GEOGRAPHIC_DATA]" at bounding box center [357, 419] width 183 height 14
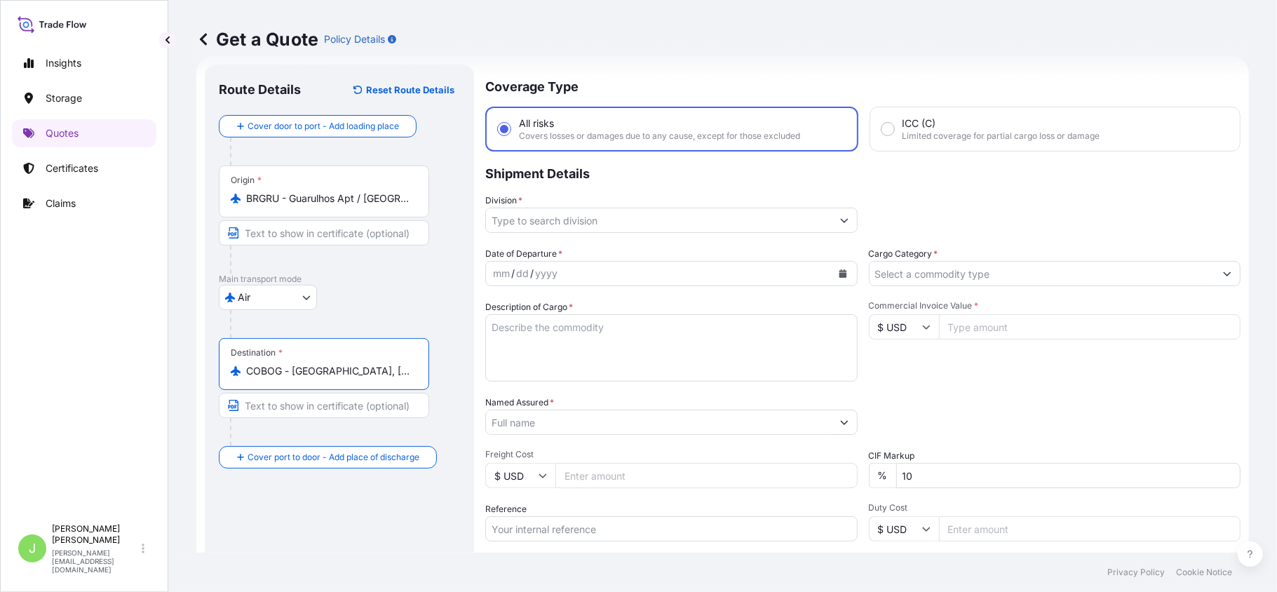
type input "COBOG - [GEOGRAPHIC_DATA], [GEOGRAPHIC_DATA]"
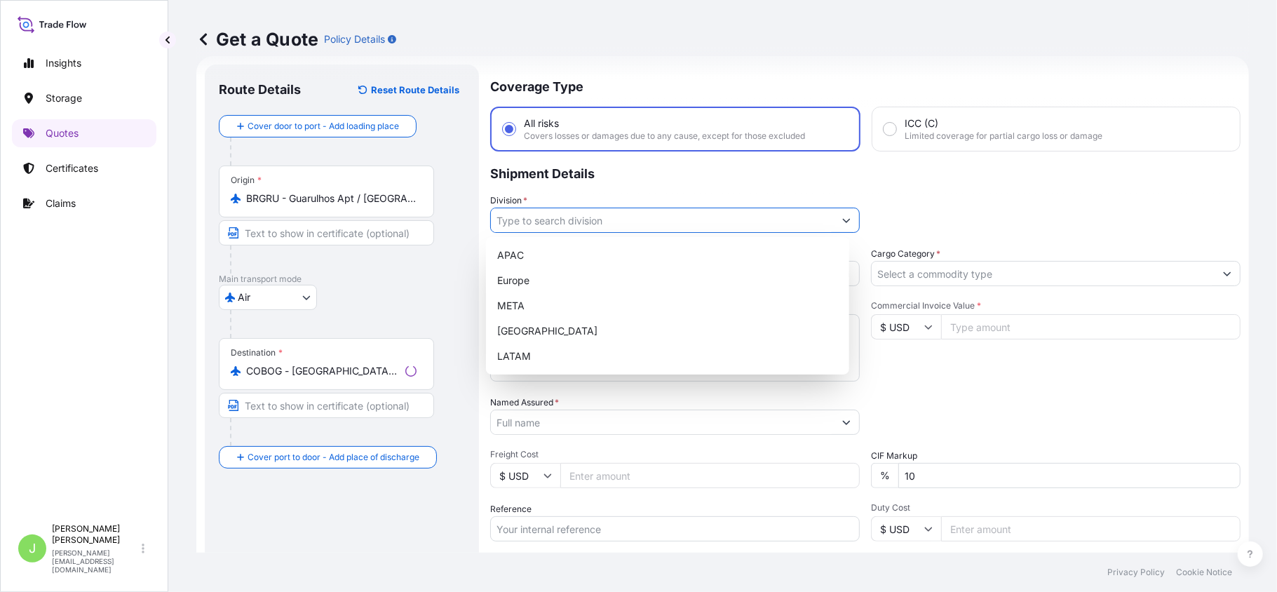
click at [537, 219] on input "Division *" at bounding box center [662, 220] width 343 height 25
click at [567, 360] on div "LATAM" at bounding box center [668, 356] width 352 height 25
type input "LATAM"
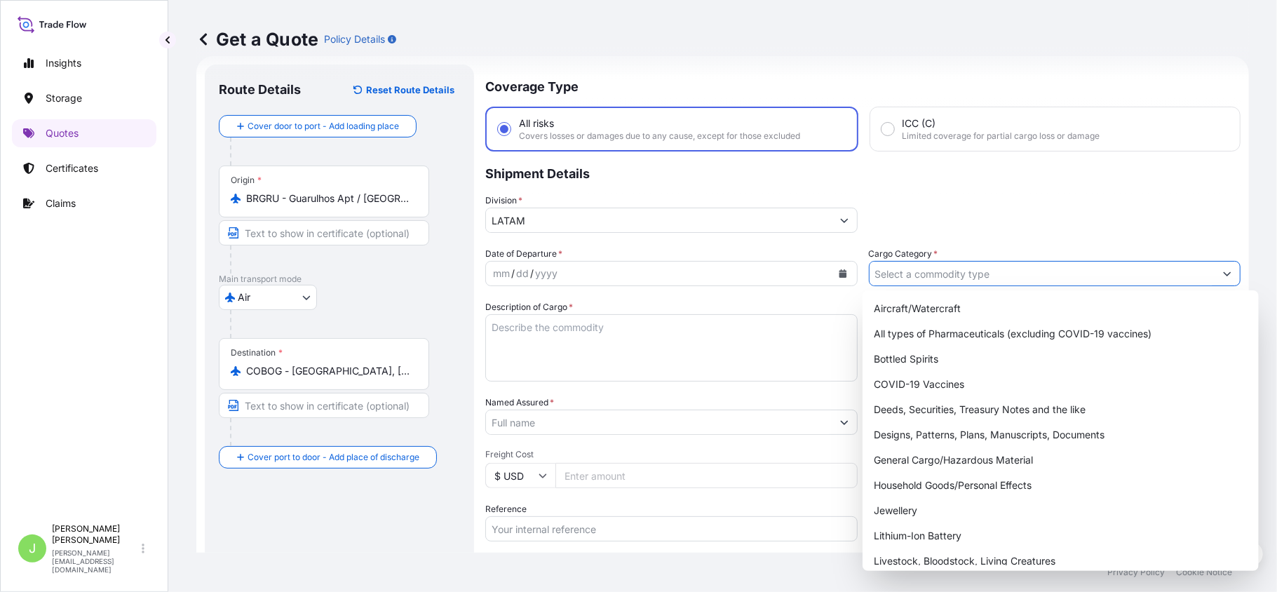
click at [929, 266] on input "Cargo Category *" at bounding box center [1043, 273] width 346 height 25
click at [924, 455] on div "General Cargo/Hazardous Material" at bounding box center [1060, 459] width 385 height 25
type input "General Cargo/Hazardous Material"
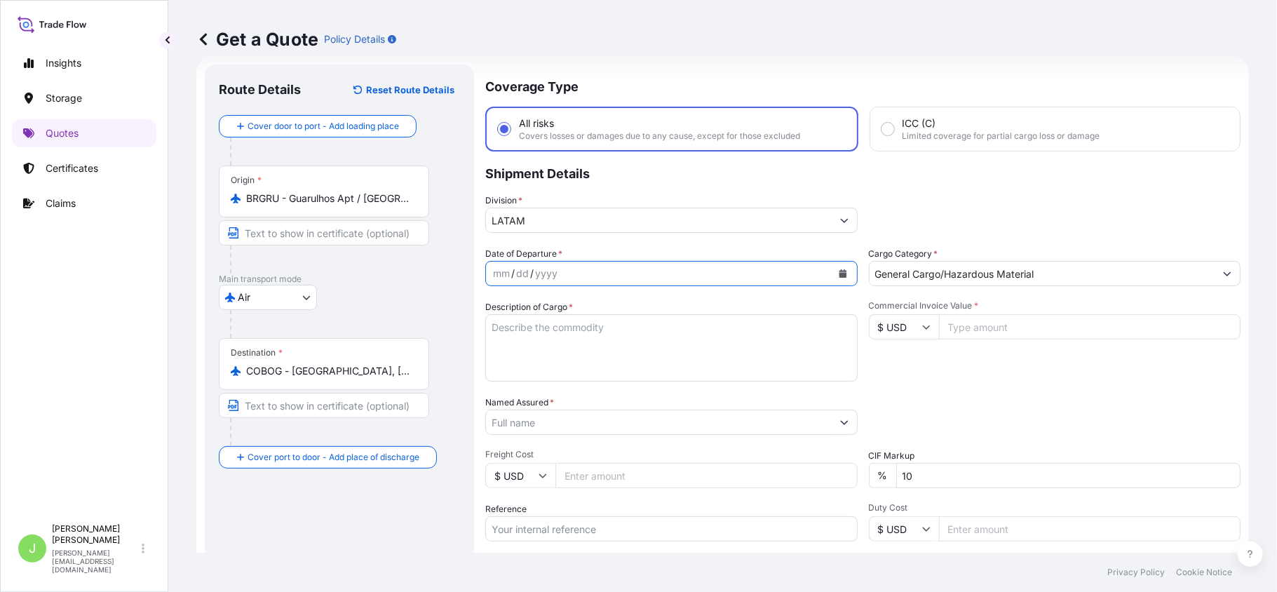
click at [839, 271] on icon "Calendar" at bounding box center [843, 273] width 8 height 8
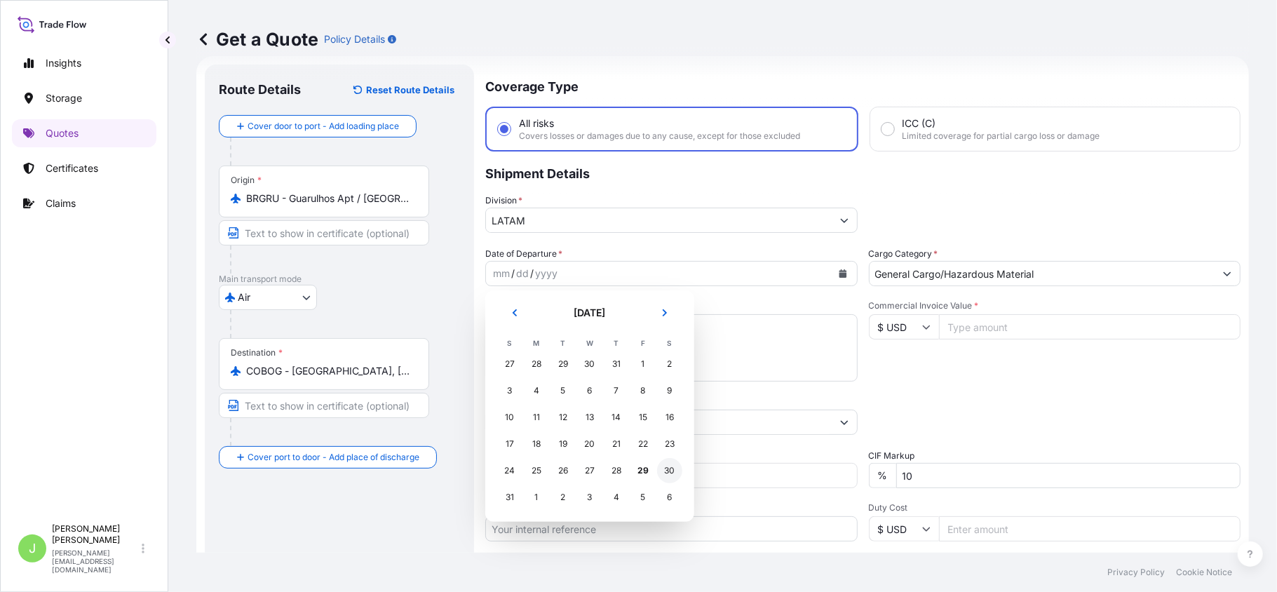
click at [671, 475] on div "30" at bounding box center [669, 470] width 25 height 25
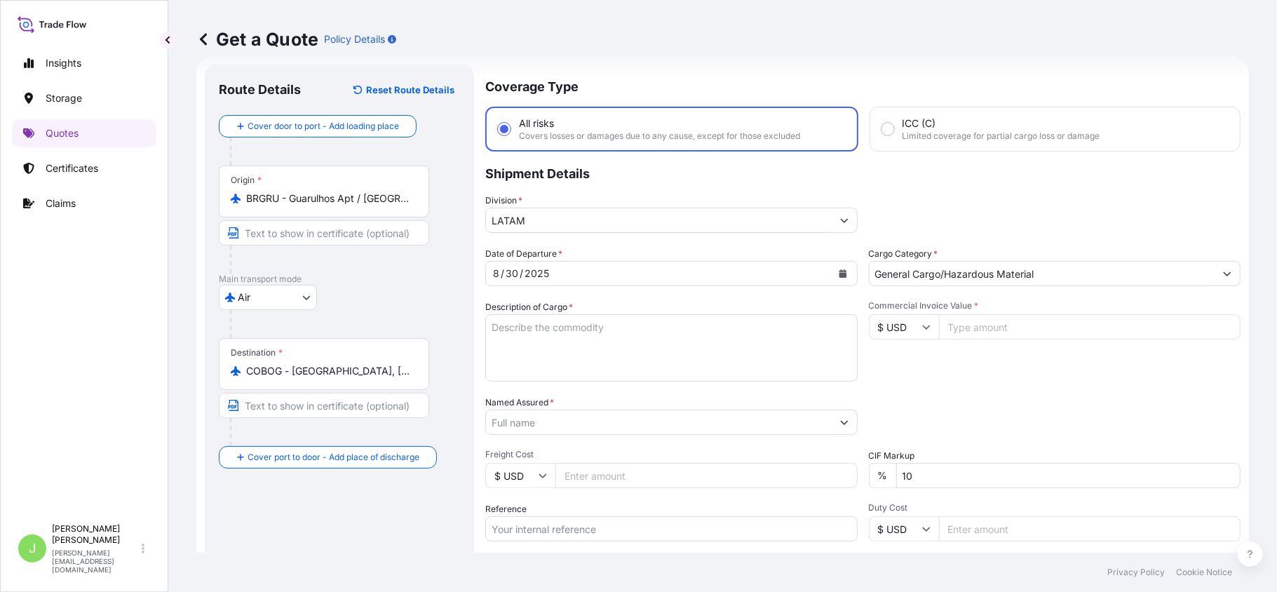
click at [553, 337] on textarea "Description of Cargo *" at bounding box center [671, 347] width 372 height 67
paste textarea "Modulos sistema de excitación de turbinas PO TYG2-002-OCB-781"
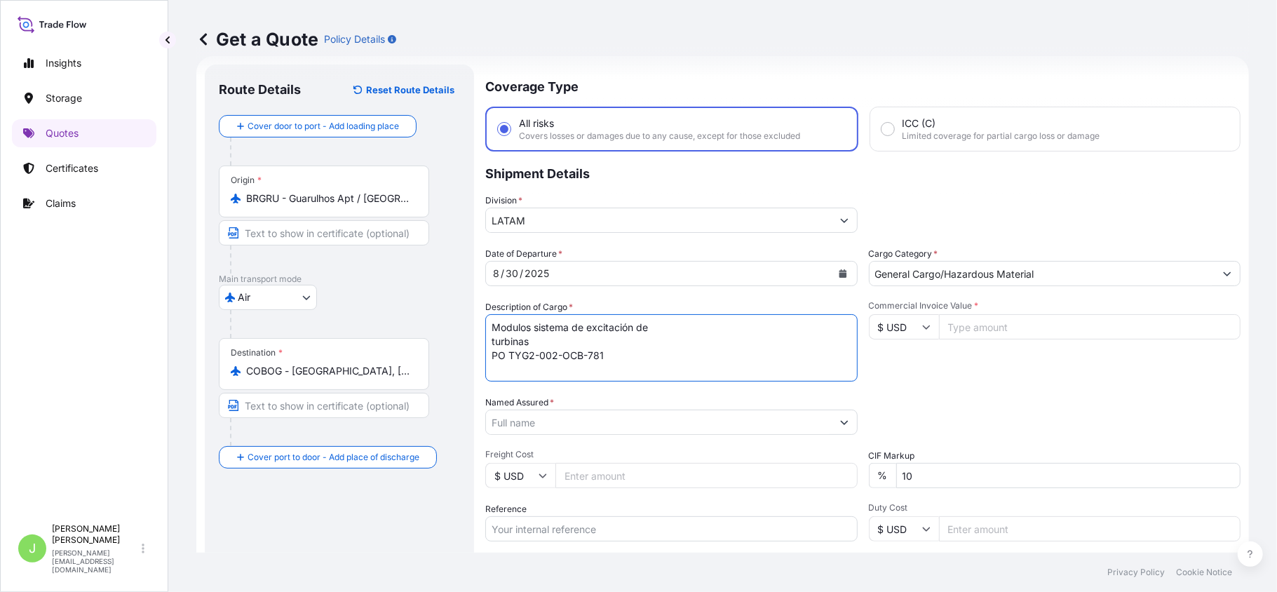
type textarea "Modulos sistema de excitación de turbinas PO TYG2-002-OCB-781"
click at [589, 413] on input "Named Assured *" at bounding box center [659, 422] width 346 height 25
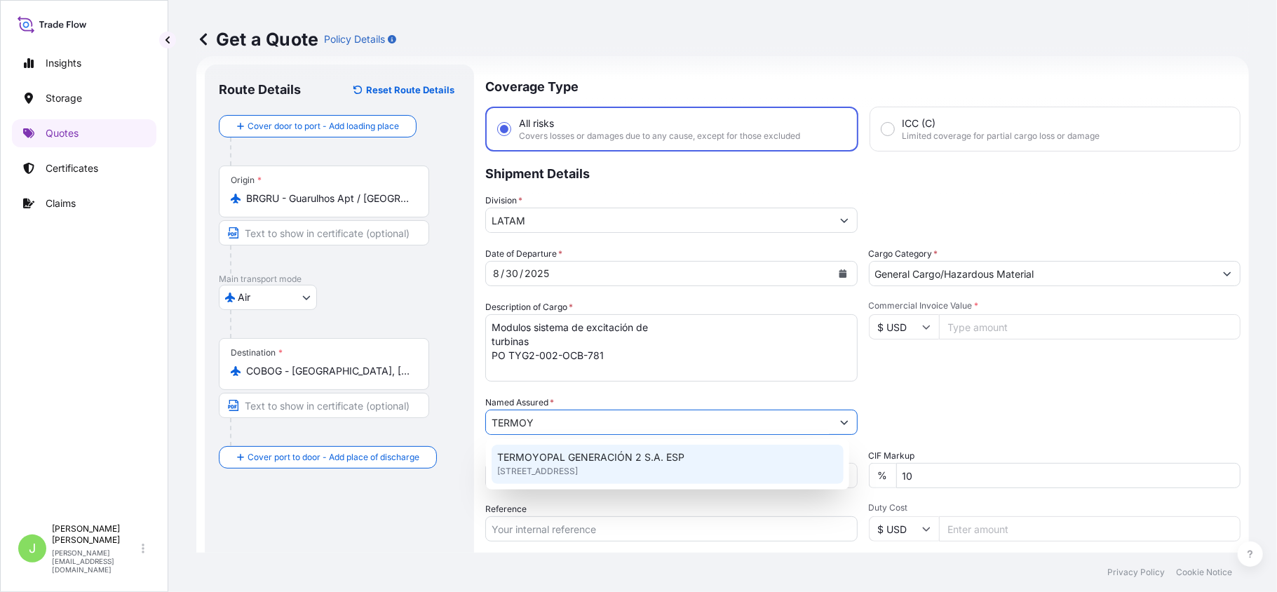
click at [582, 449] on div "TERMOYOPAL GENERACIÓN 2 S.A. ESP [STREET_ADDRESS]" at bounding box center [668, 464] width 352 height 39
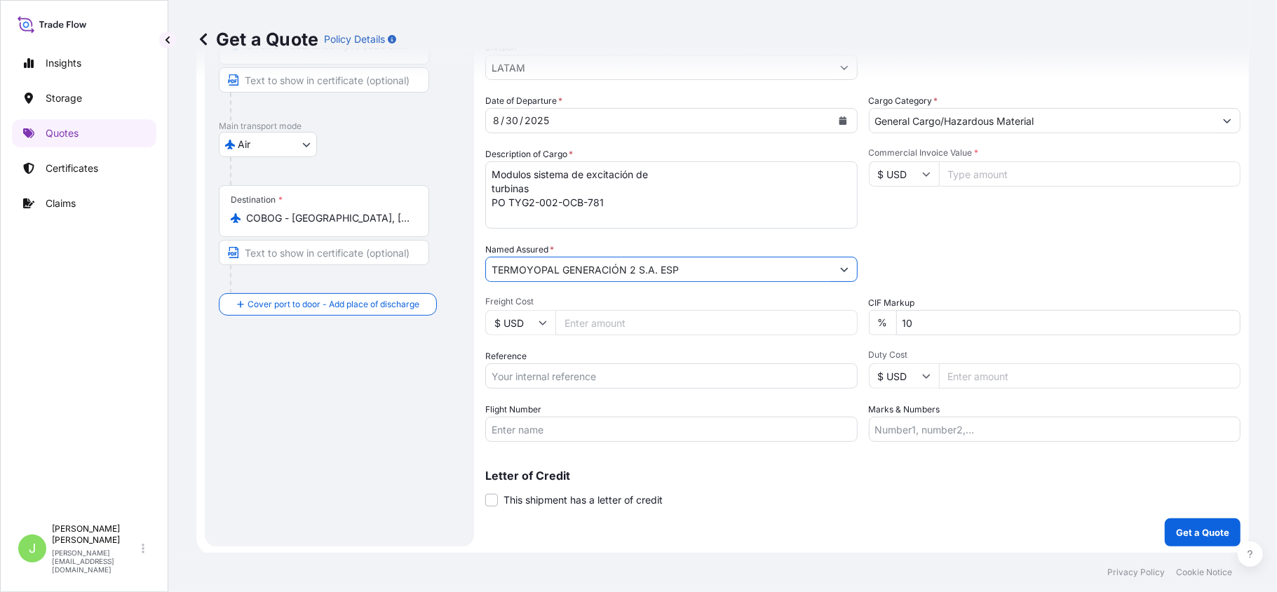
scroll to position [177, 0]
type input "TERMOYOPAL GENERACIÓN 2 S.A. ESP"
click at [586, 321] on input "Freight Cost" at bounding box center [706, 321] width 302 height 25
type input "150"
click at [582, 372] on input "Reference" at bounding box center [671, 374] width 372 height 25
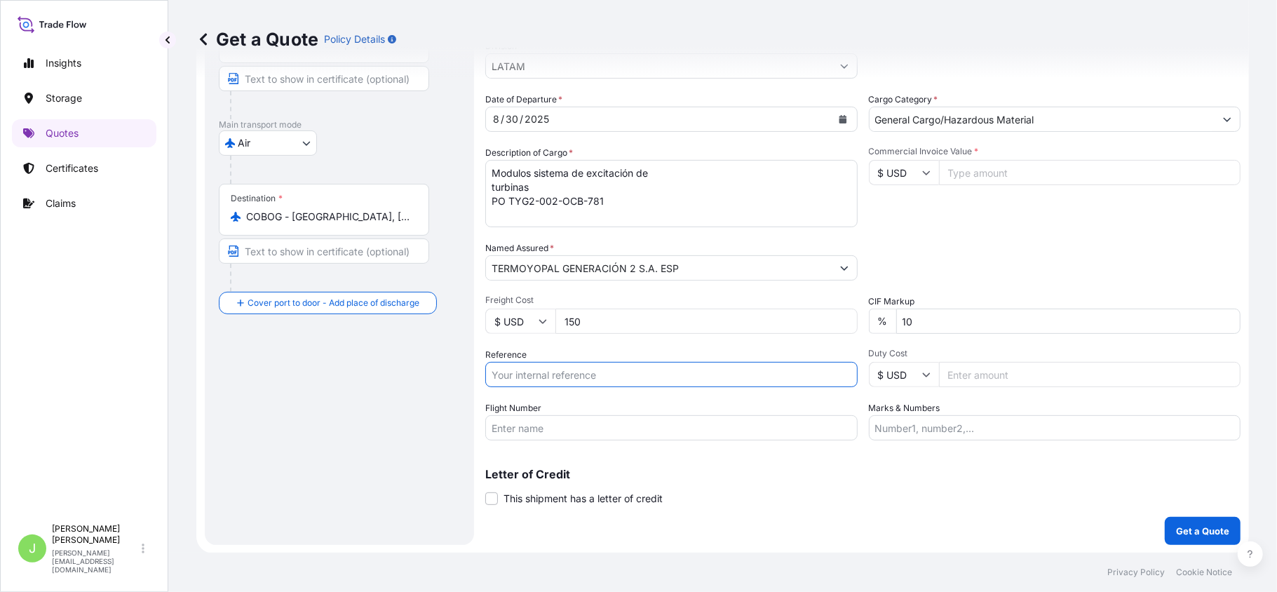
paste input "CO4011153782"
type input "CO4011153782"
click at [515, 431] on input "Flight Number" at bounding box center [671, 427] width 372 height 25
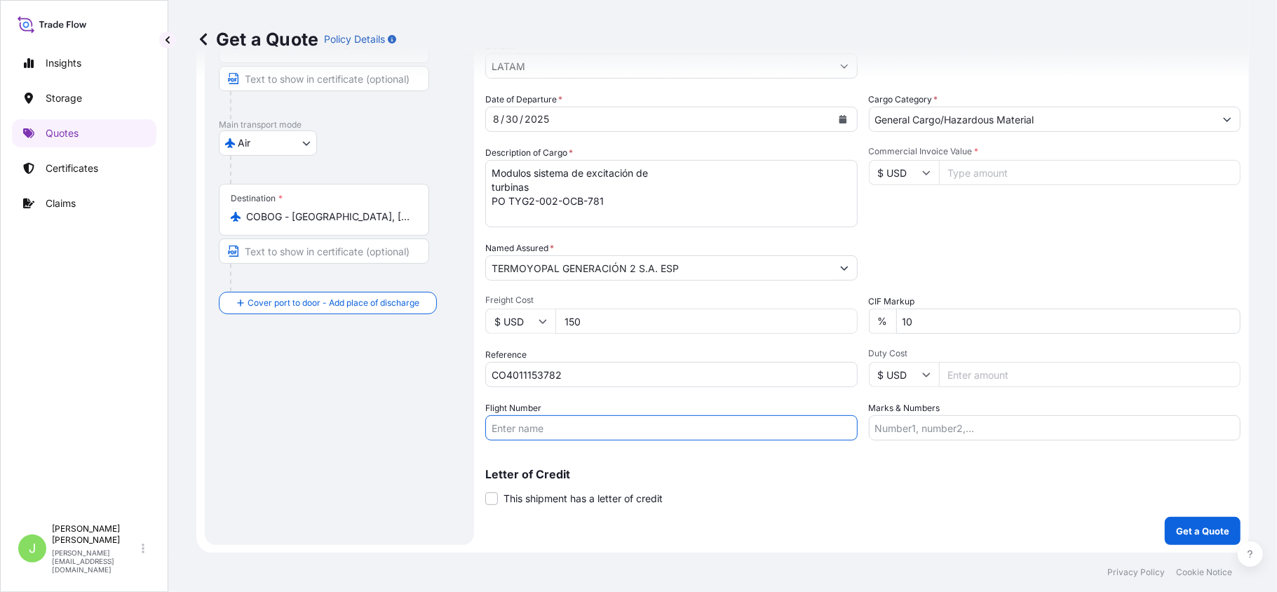
paste input "22015001380"
type input "22015001380"
click at [414, 450] on div "Route Details Reset Route Details Cover door to port - Add loading place Place …" at bounding box center [339, 227] width 241 height 607
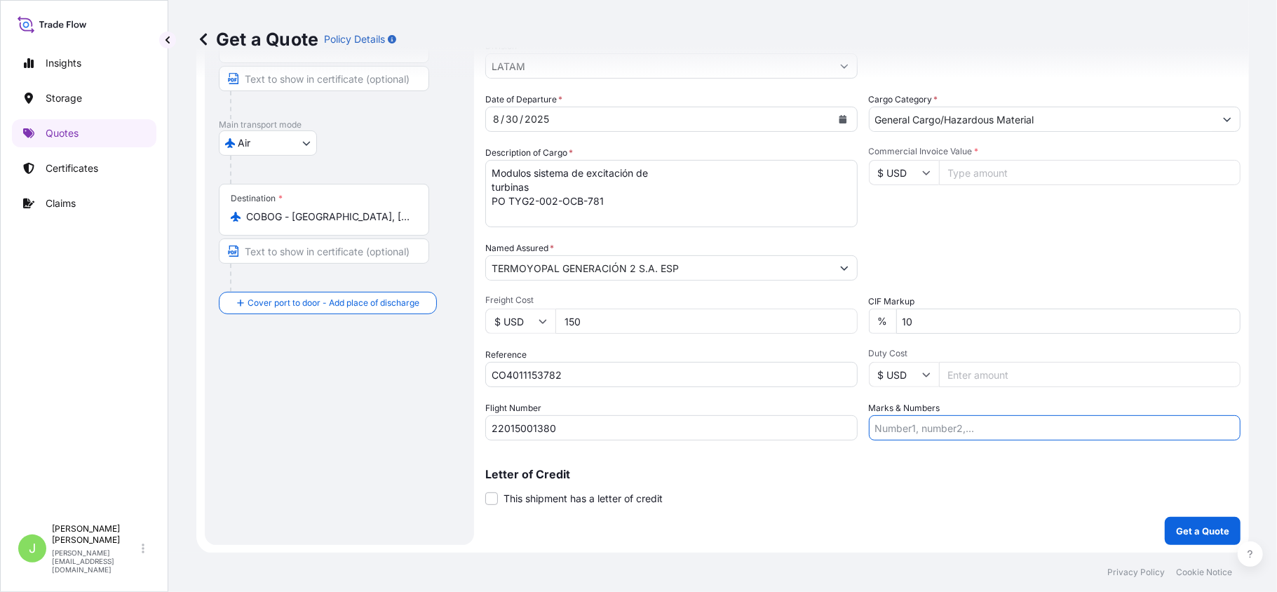
click at [905, 431] on input "Marks & Numbers" at bounding box center [1055, 427] width 372 height 25
paste input "22015001380"
type input "22015001380"
click at [957, 170] on input "Commercial Invoice Value *" at bounding box center [1090, 172] width 302 height 25
type input "27000"
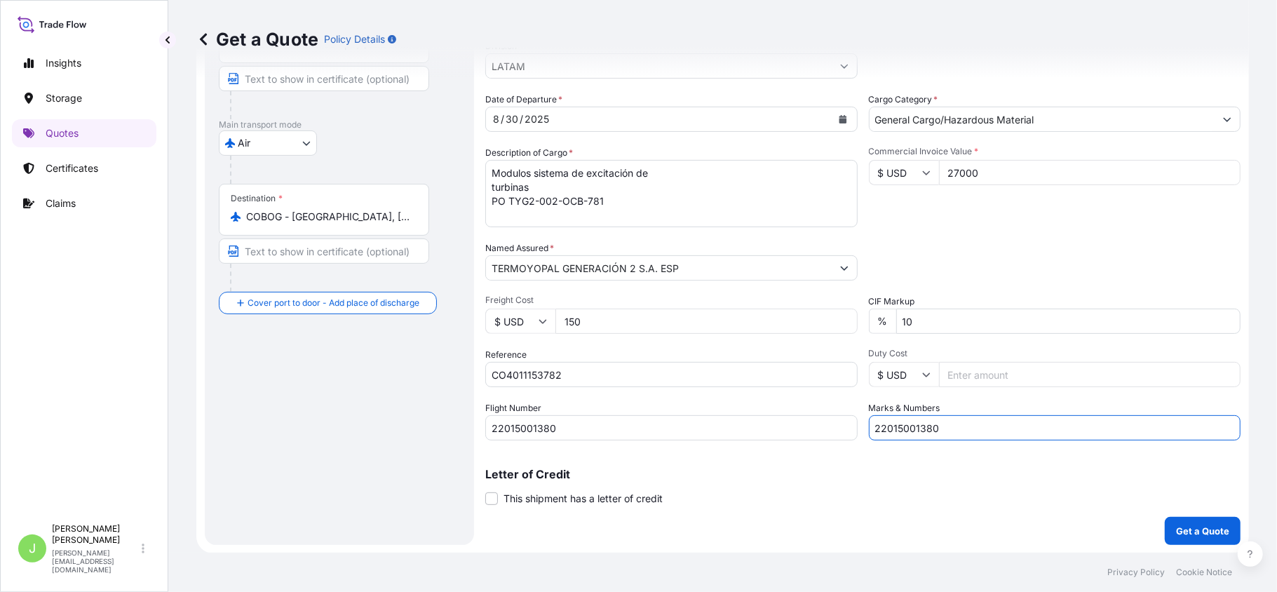
click at [941, 419] on input "22015001380" at bounding box center [1055, 427] width 372 height 25
click at [1064, 432] on input "22015001380 // VENTA DEL SEGURO:" at bounding box center [1055, 427] width 372 height 25
paste input "0.22"
type input "22015001380 // VENTA DEL SEGURO: 0.22%"
click at [1205, 534] on p "Get a Quote" at bounding box center [1202, 531] width 53 height 14
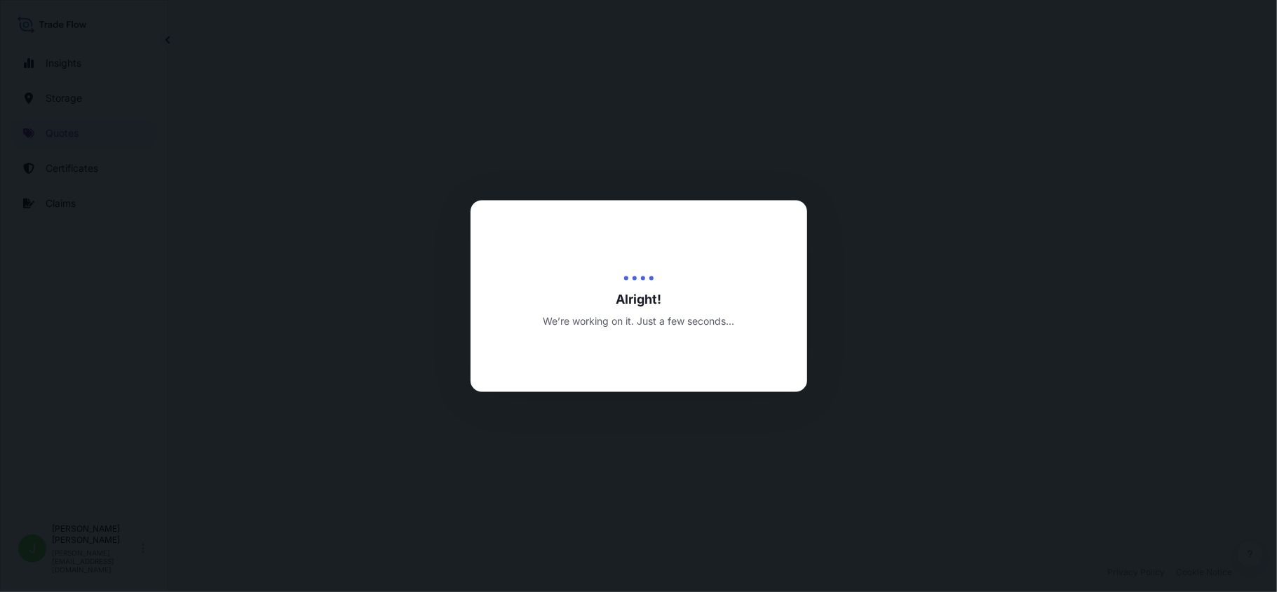
select select "Air"
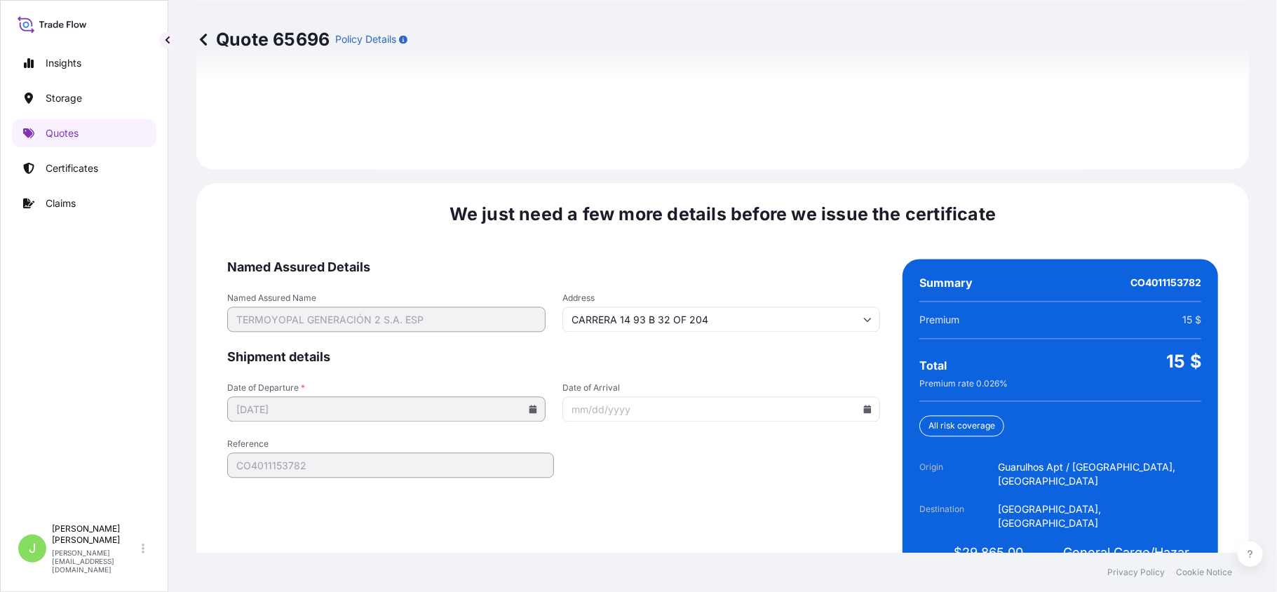
scroll to position [2067, 0]
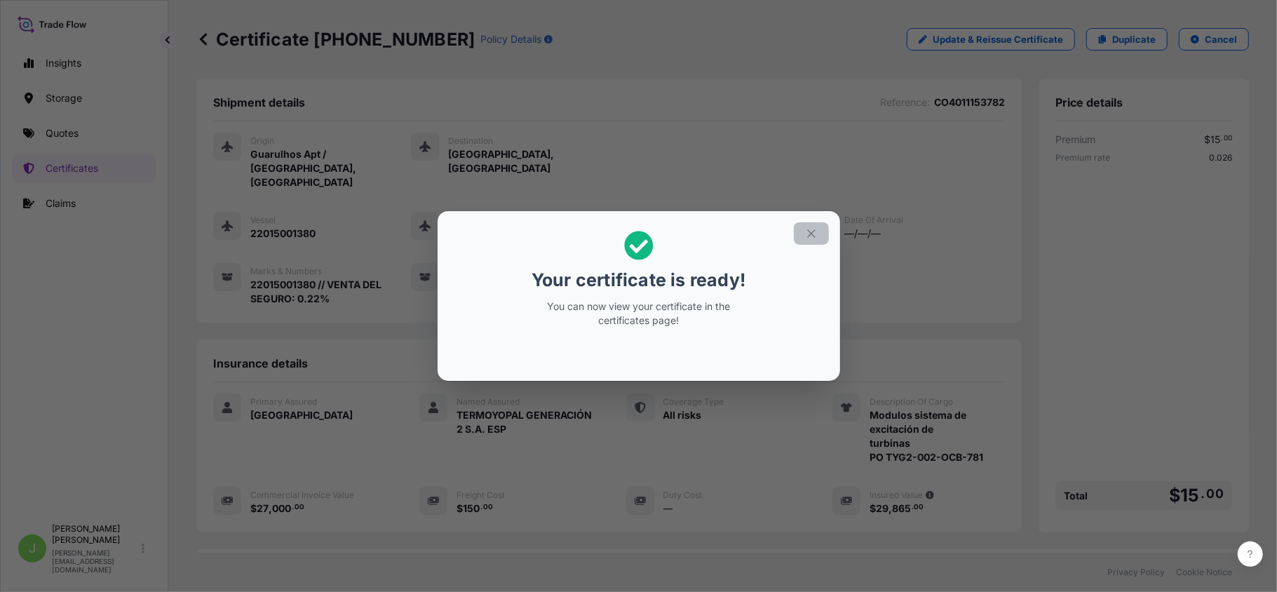
click at [811, 226] on button "button" at bounding box center [811, 233] width 35 height 22
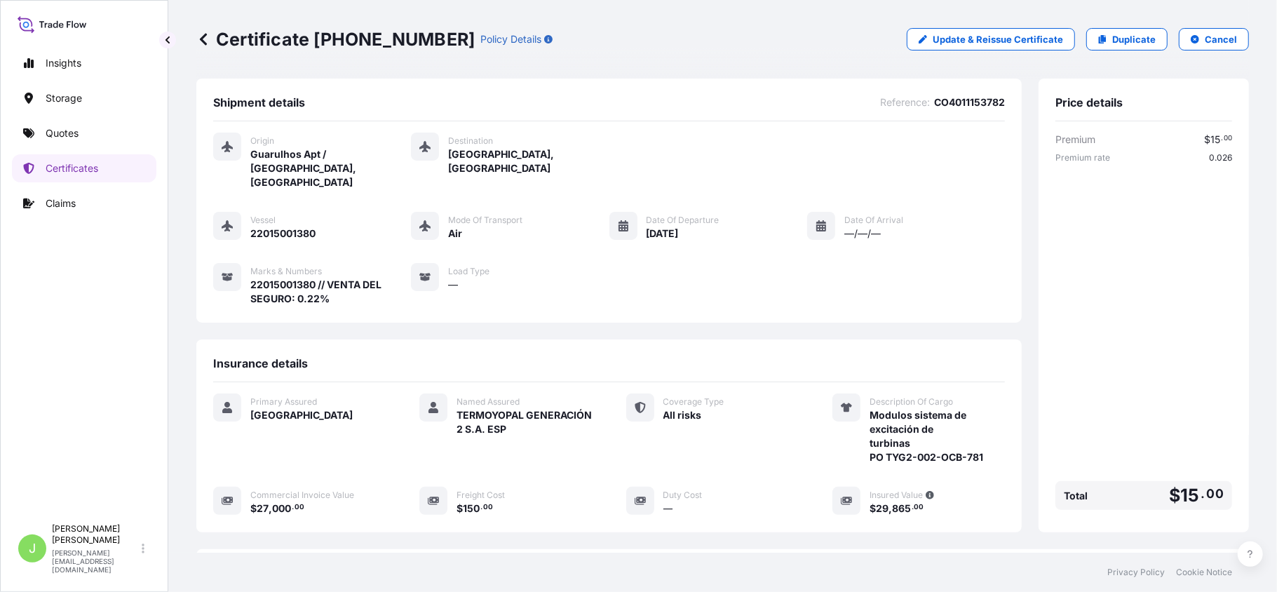
click at [250, 39] on p "Certificate [PHONE_NUMBER]" at bounding box center [335, 39] width 278 height 22
copy p "Certificate [PHONE_NUMBER]"
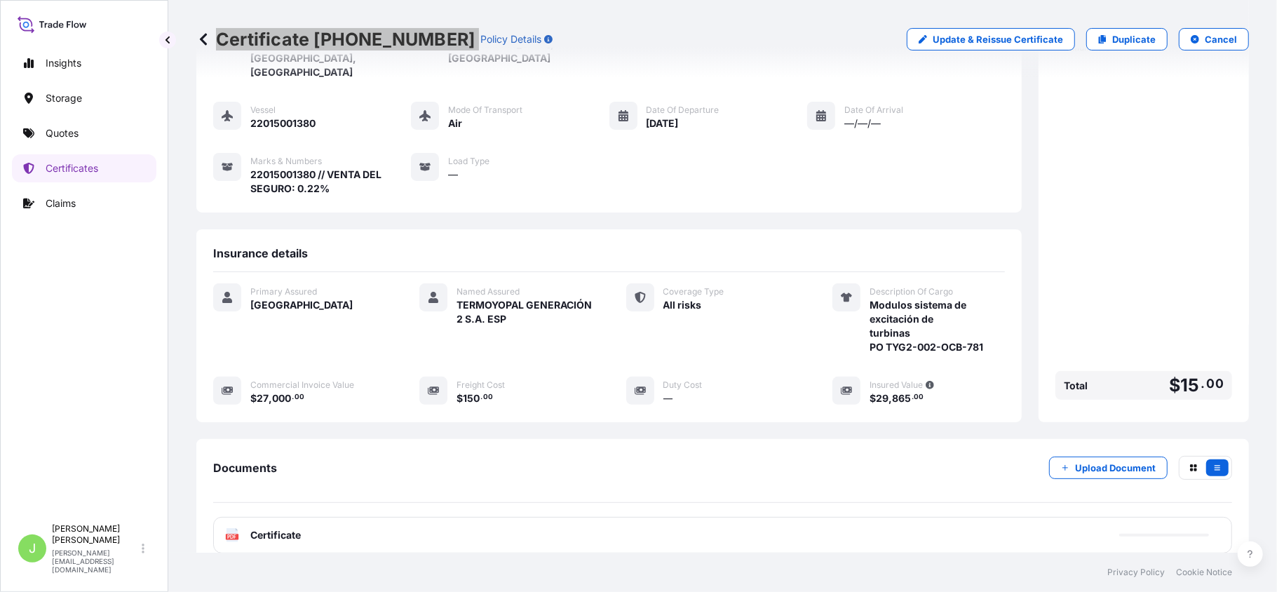
scroll to position [189, 0]
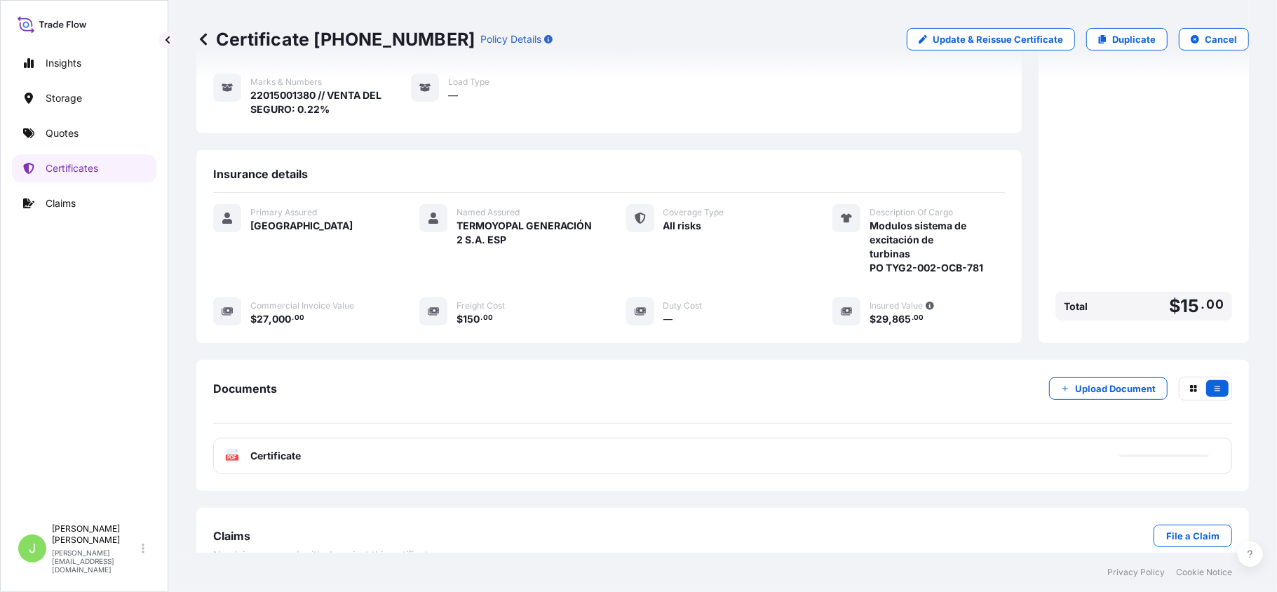
click at [337, 438] on div "PDF Certificate" at bounding box center [722, 456] width 1019 height 36
click at [290, 449] on span "Certificate" at bounding box center [275, 456] width 50 height 14
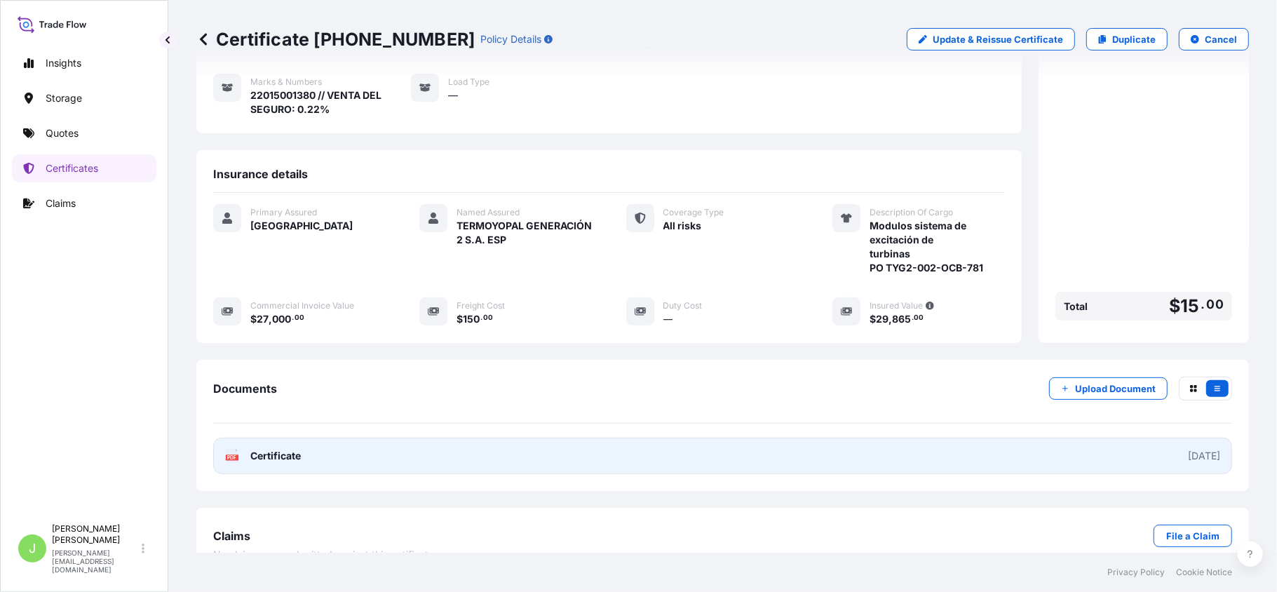
click at [301, 444] on link "PDF Certificate [DATE]" at bounding box center [722, 456] width 1019 height 36
